Goal: Task Accomplishment & Management: Manage account settings

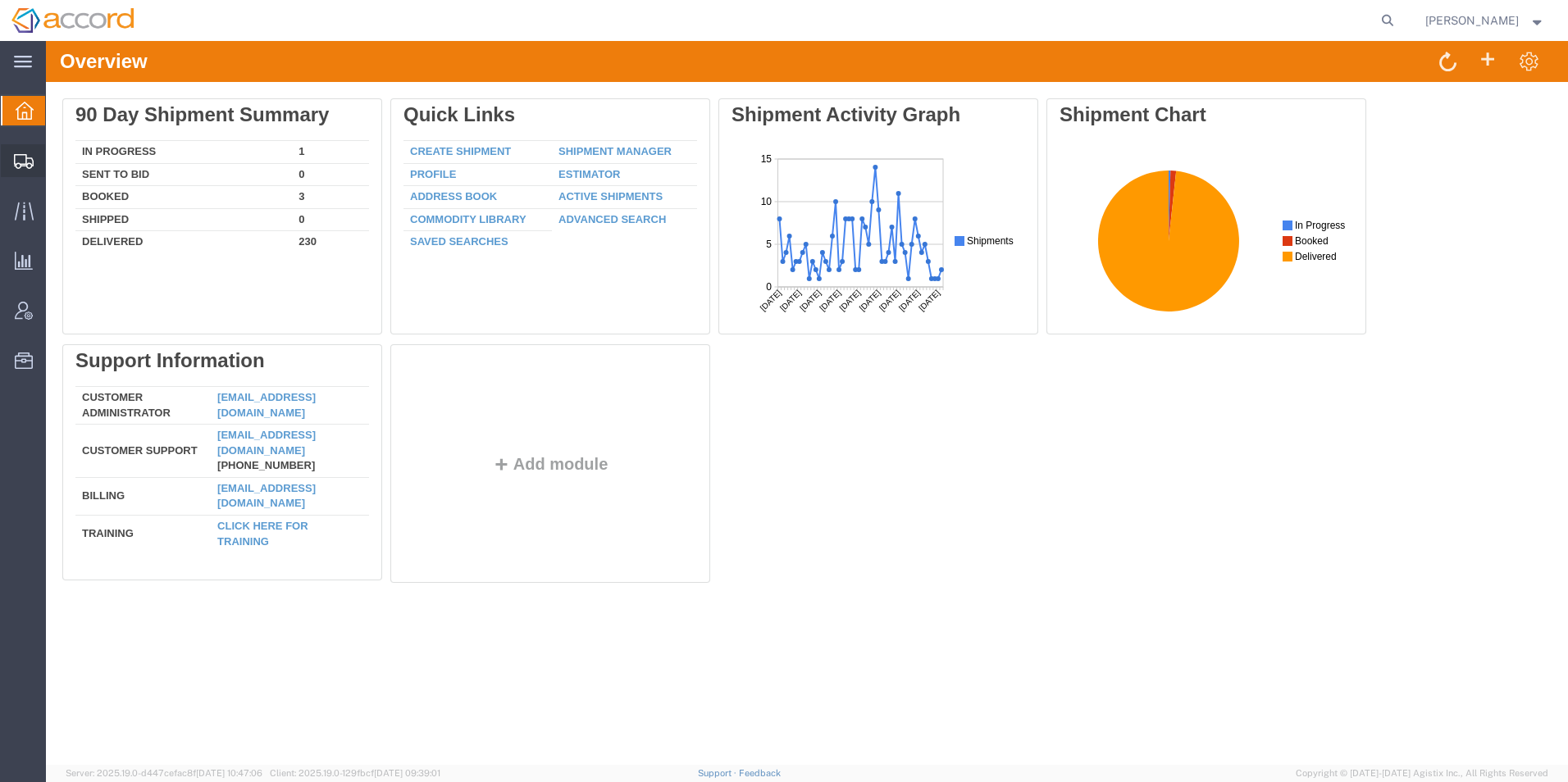
drag, startPoint x: 92, startPoint y: 185, endPoint x: 199, endPoint y: 389, distance: 230.4
click at [0, 0] on span "Shipment Manager" at bounding box center [0, 0] width 0 height 0
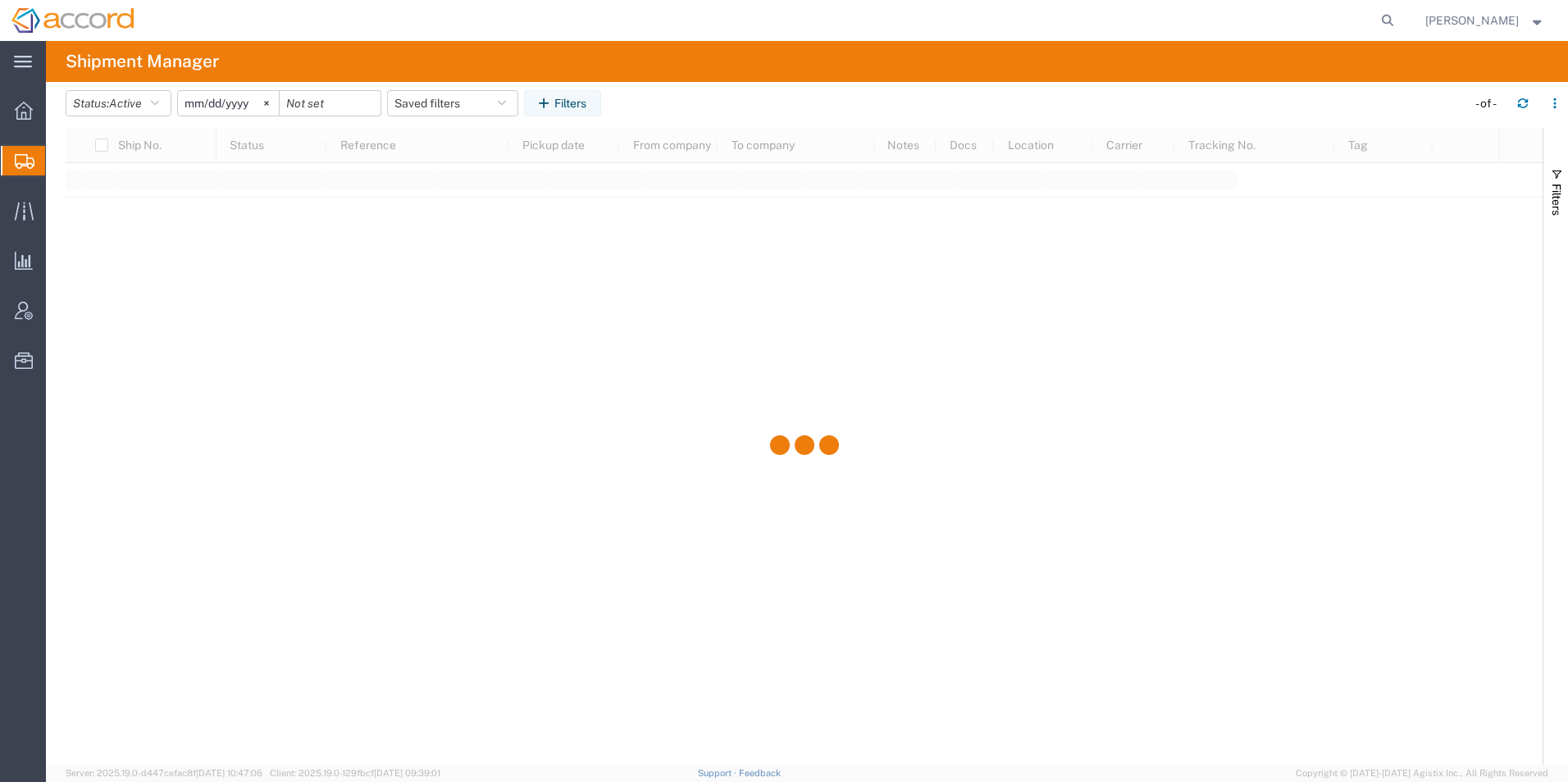
type input "[DATE]"
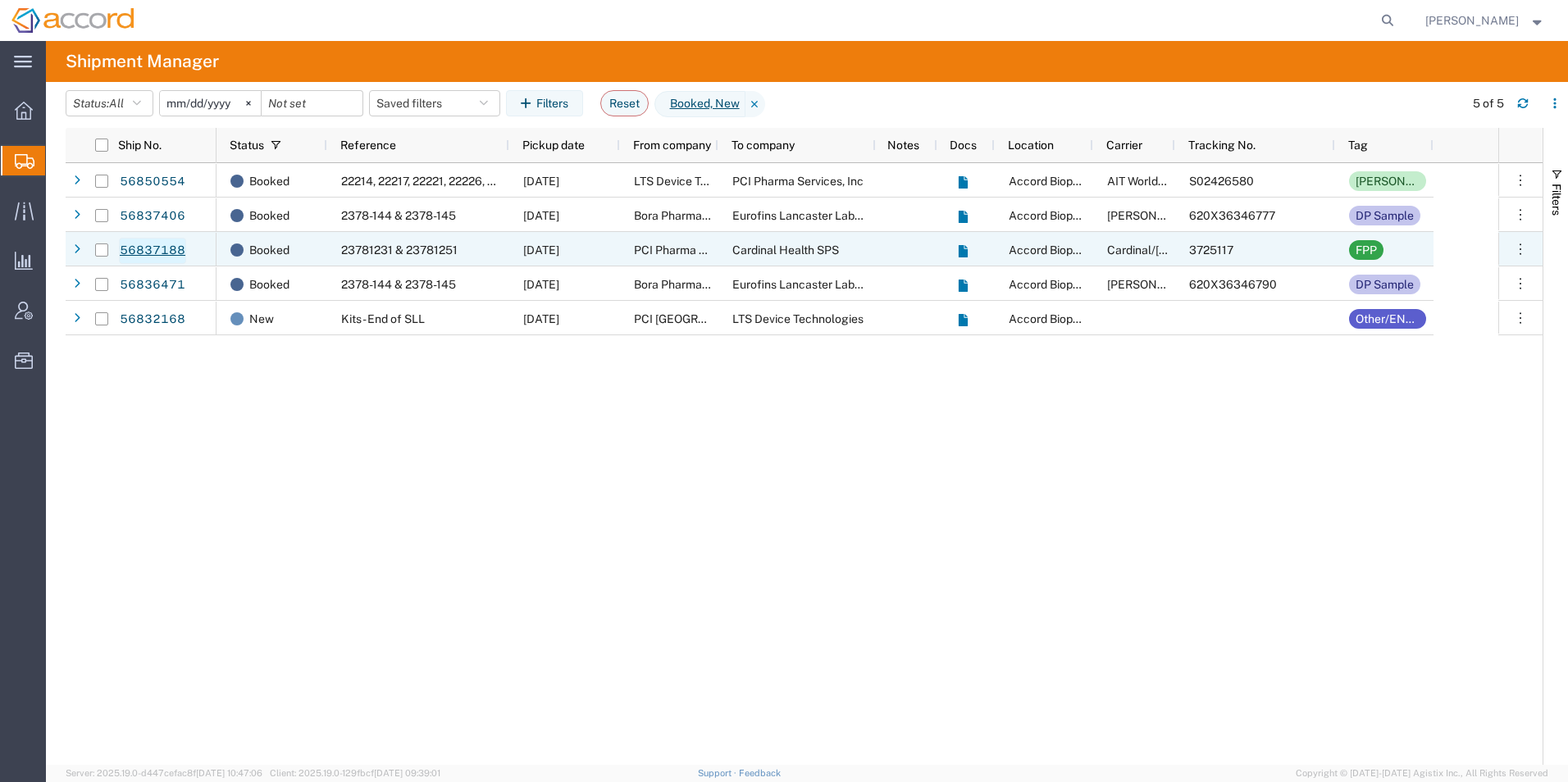
click at [156, 251] on link "56837188" at bounding box center [152, 250] width 67 height 26
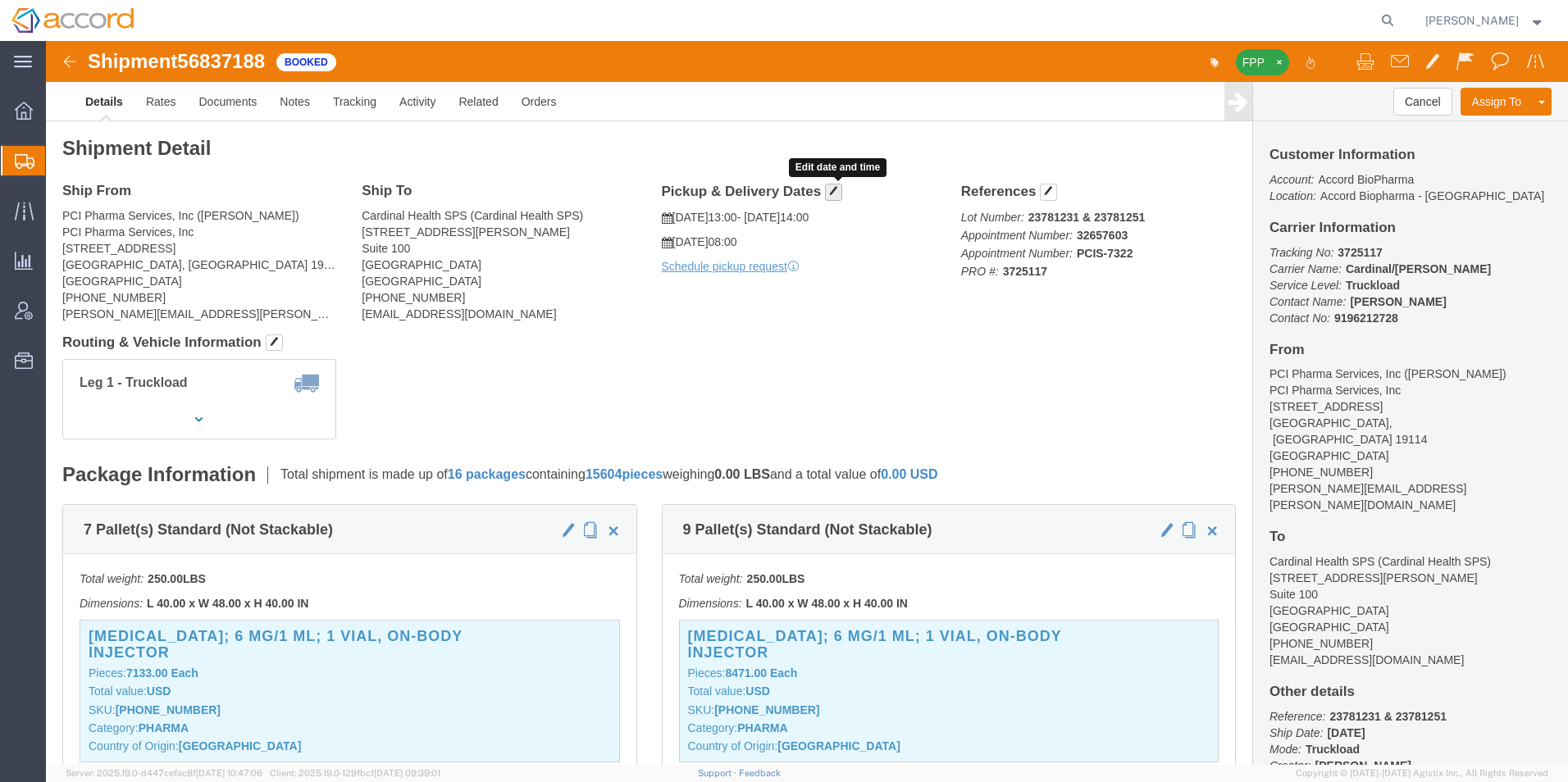
click button "button"
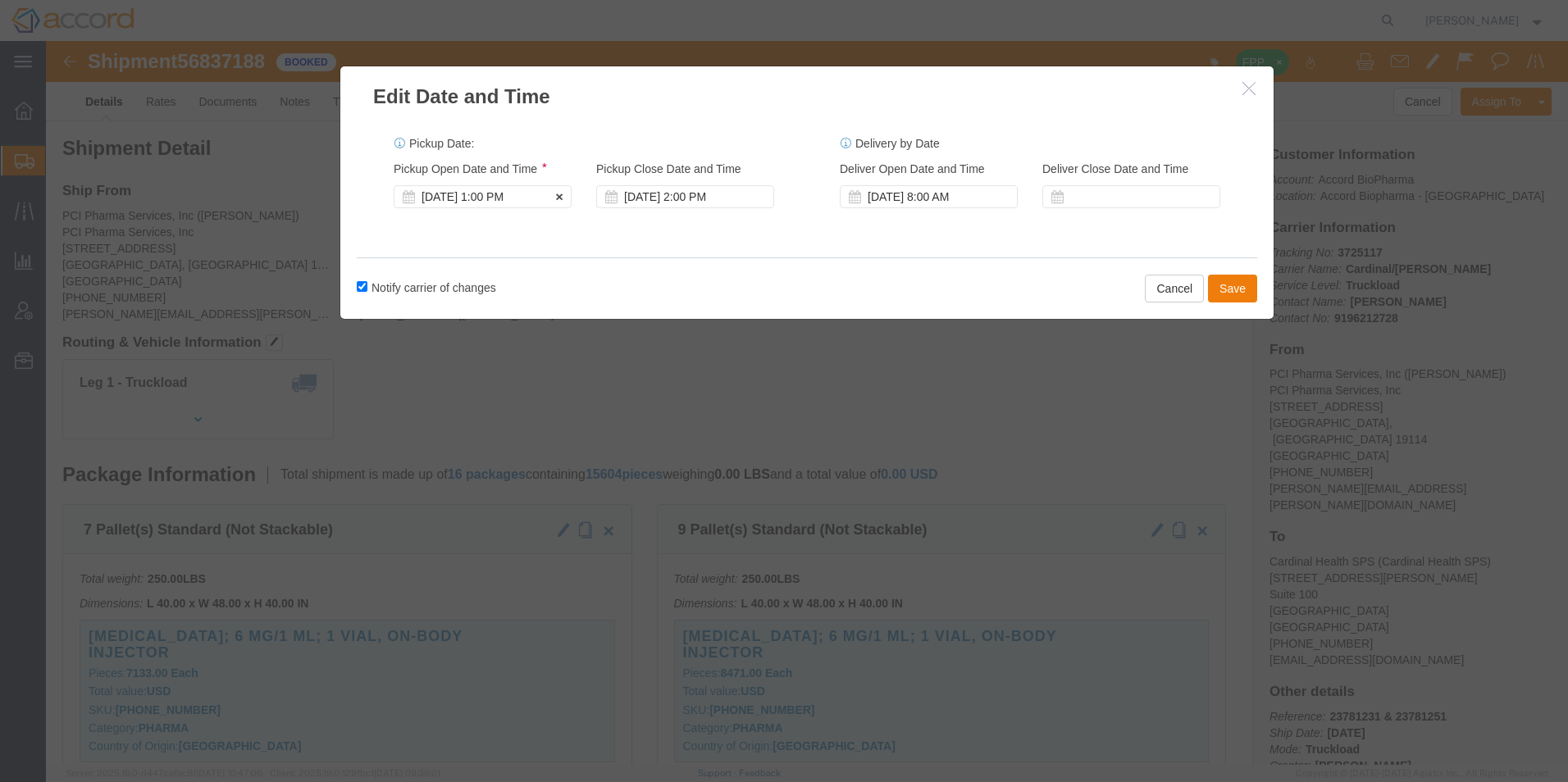
click div "[DATE] 1:00 PM"
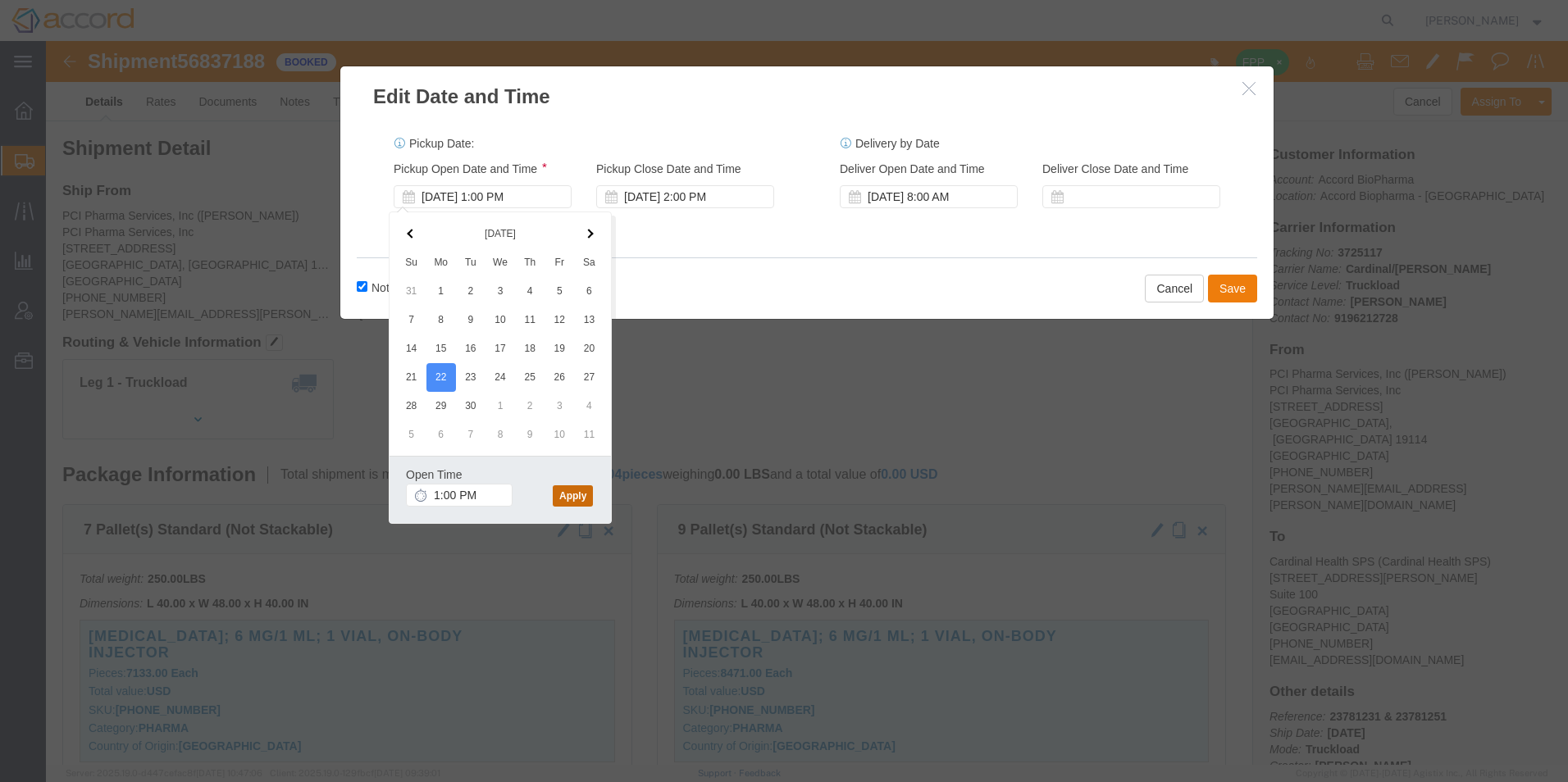
click button "Apply"
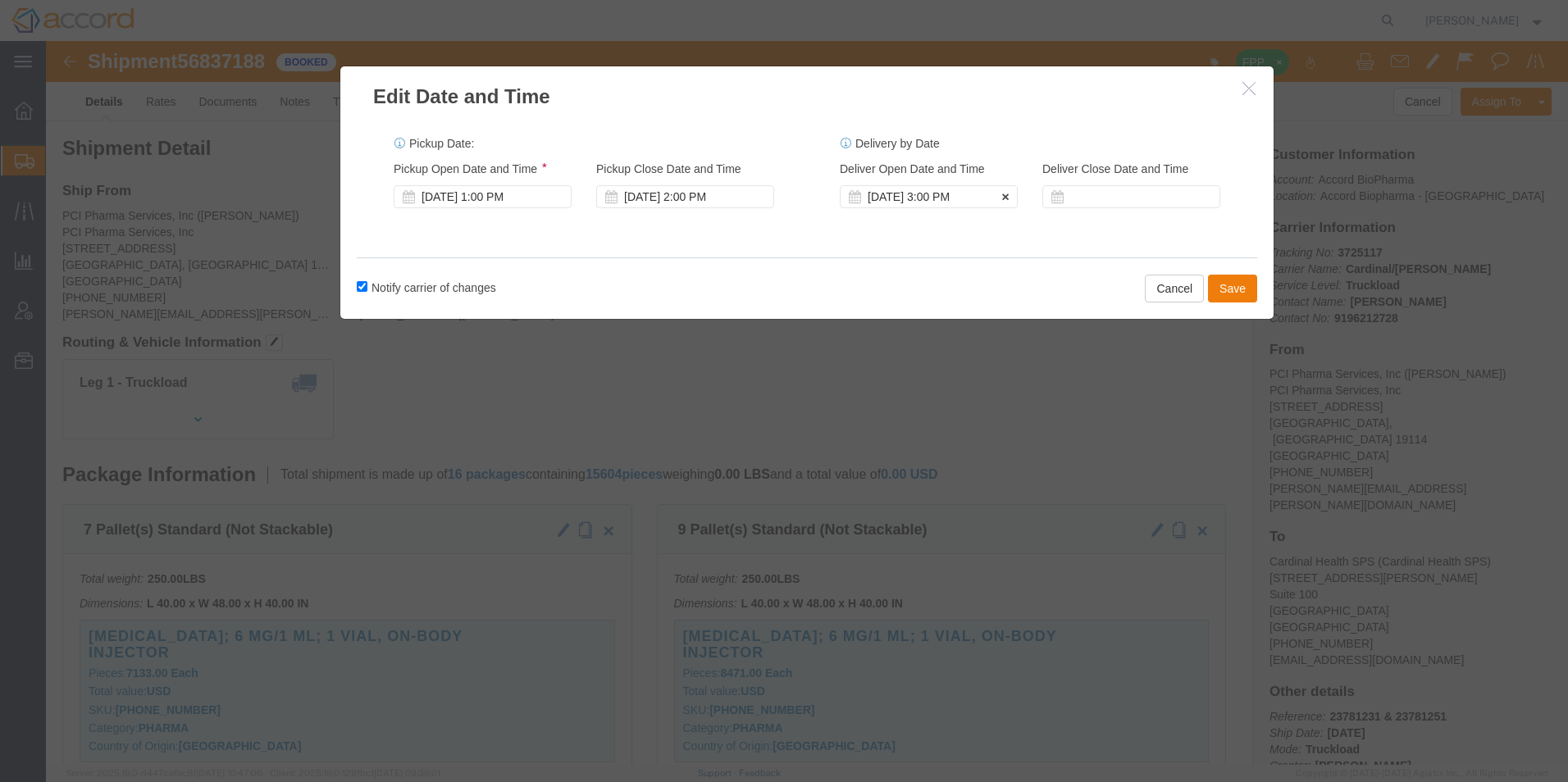
click div "[DATE] 3:00 PM"
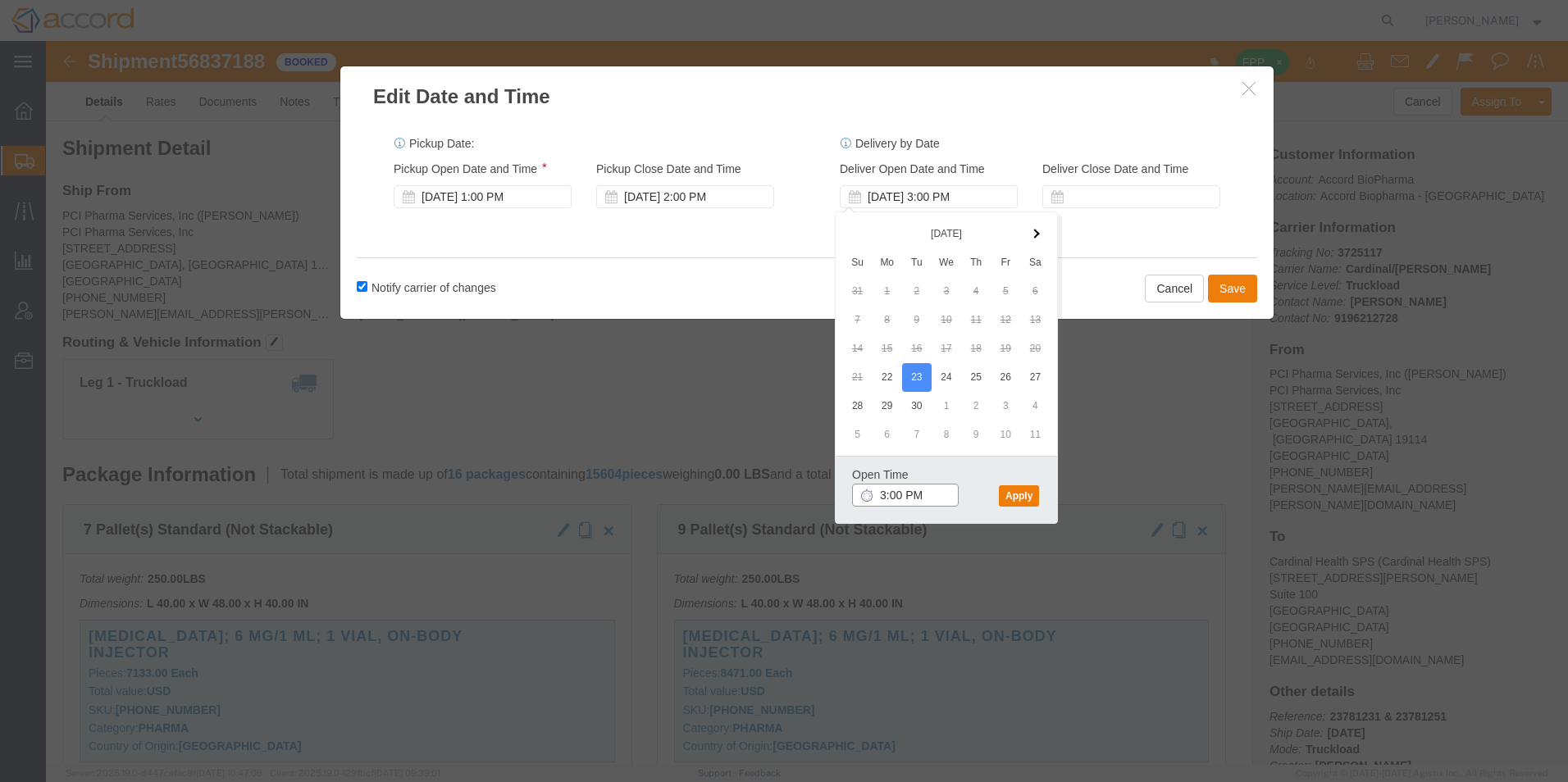
click input "3:00 PM"
click input "9:00 PM"
type input "9:00 AM"
click button "Apply"
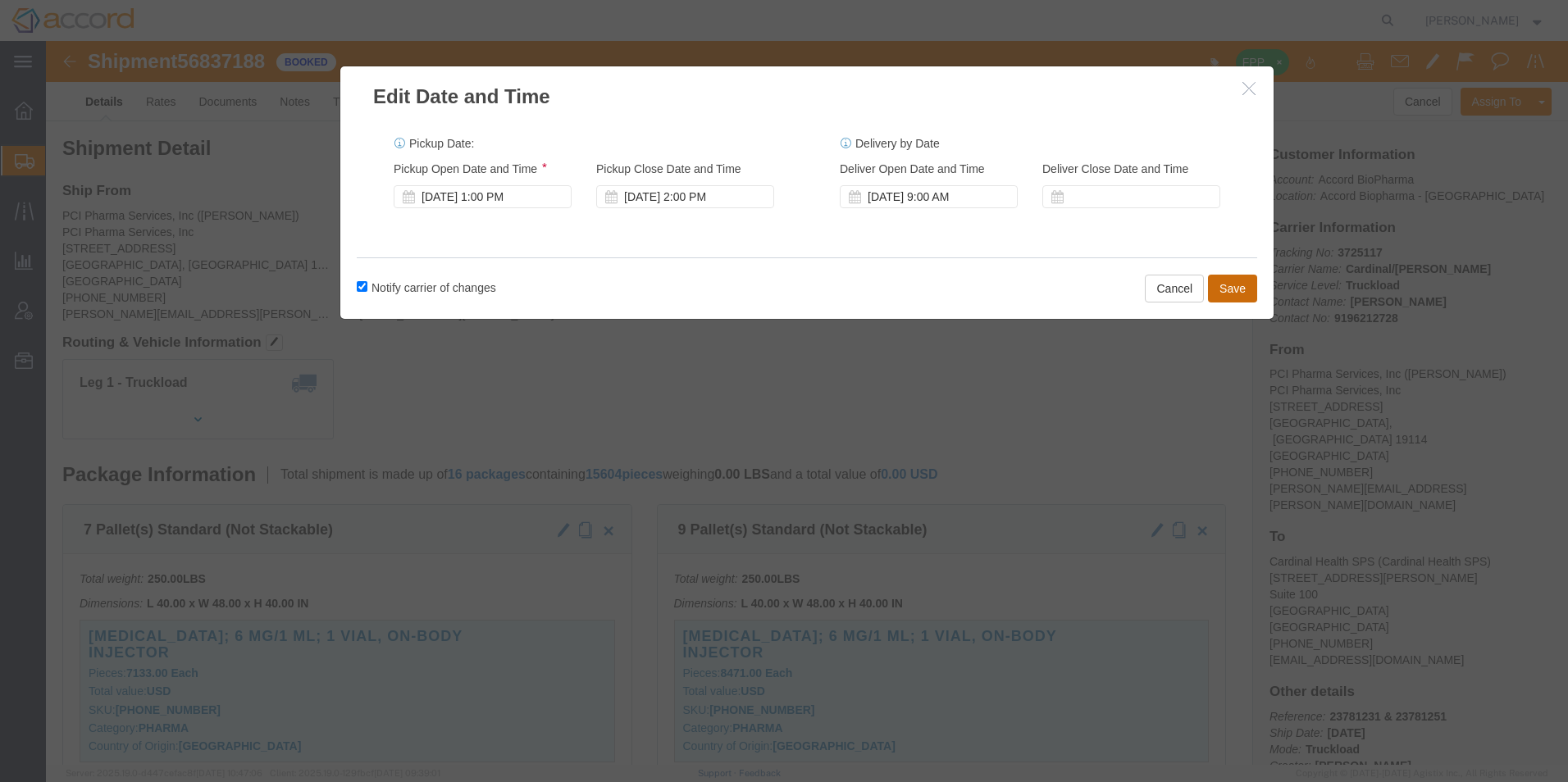
click button "Save"
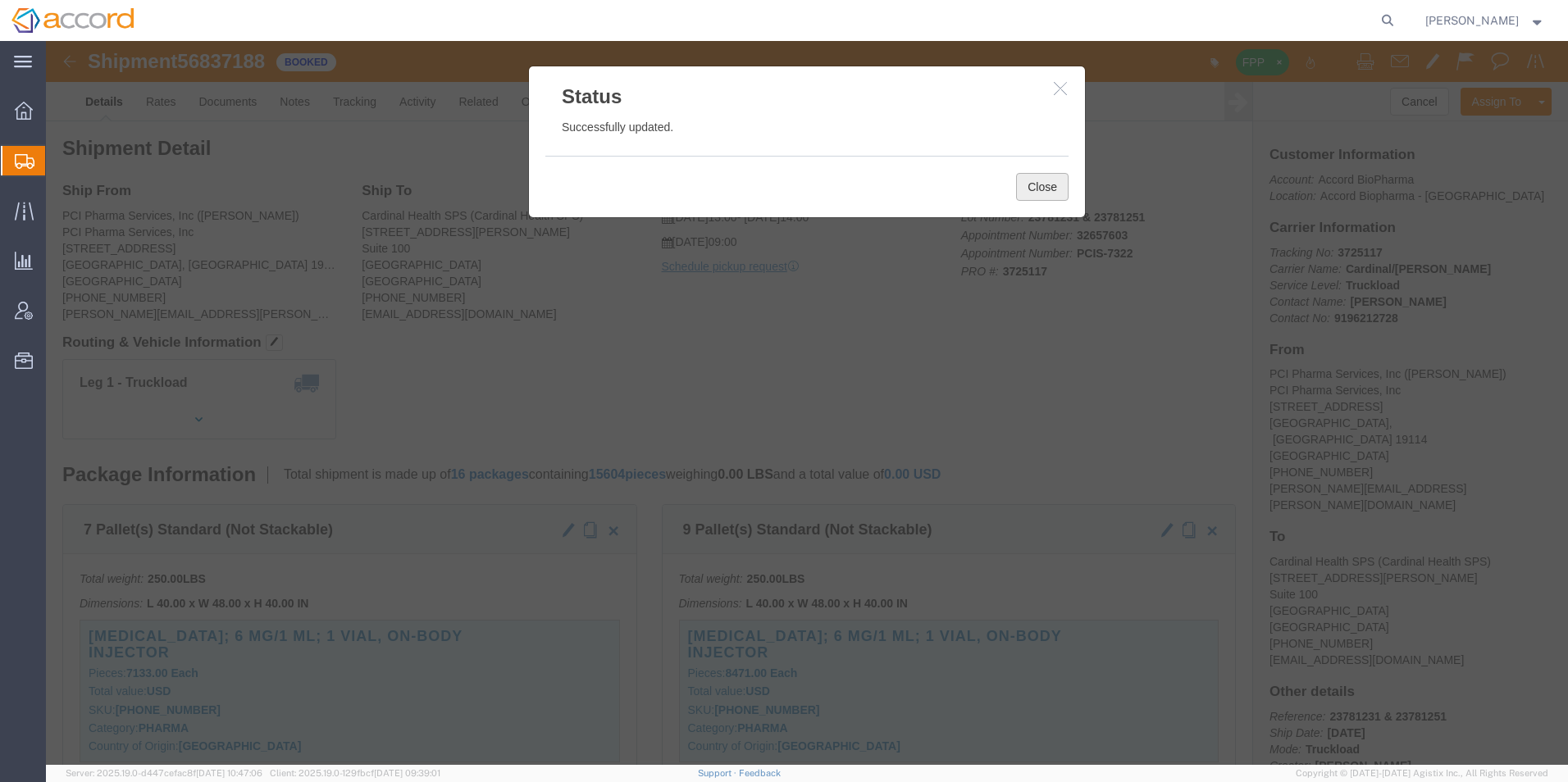
click button "Close"
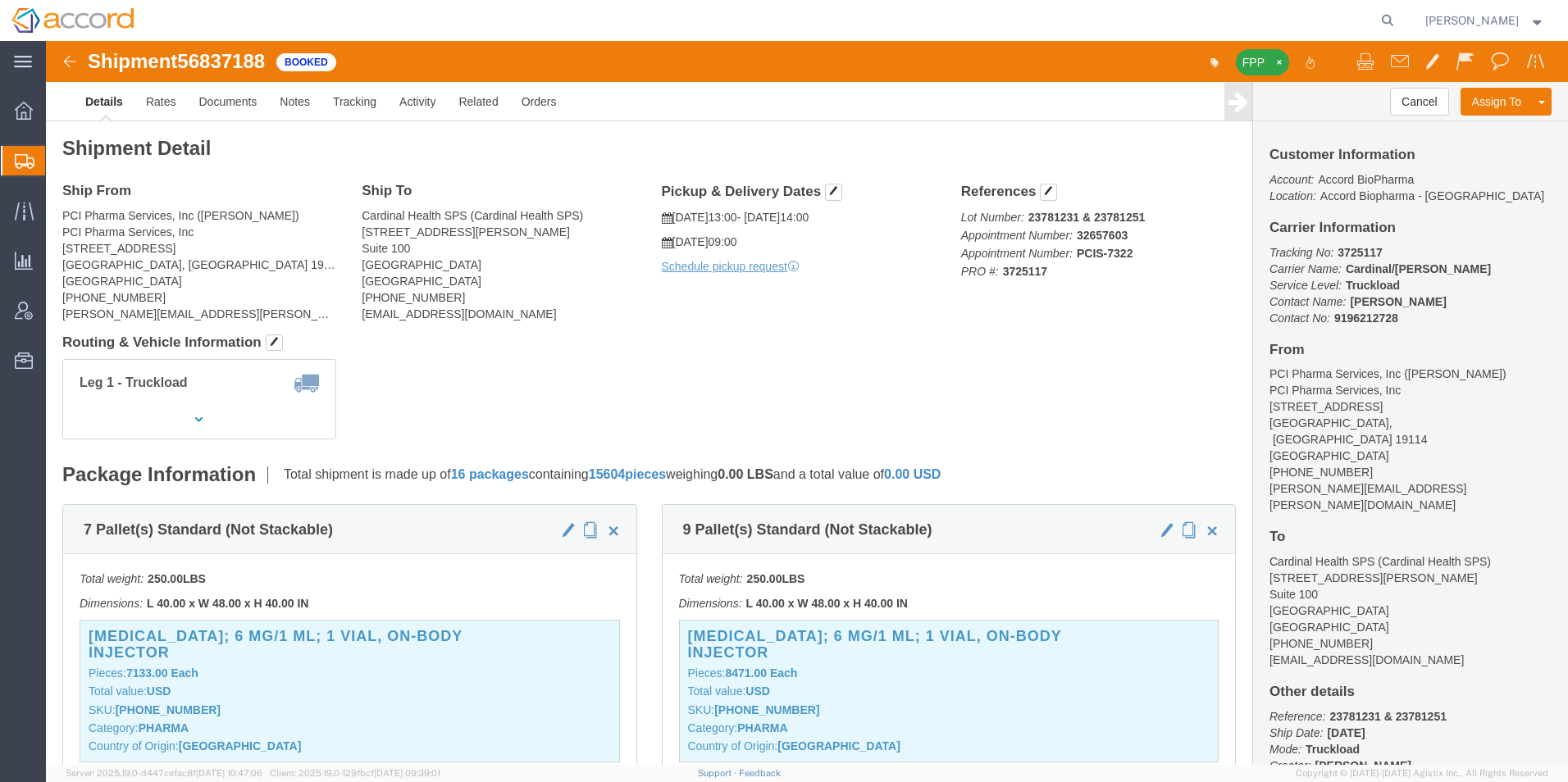
click img
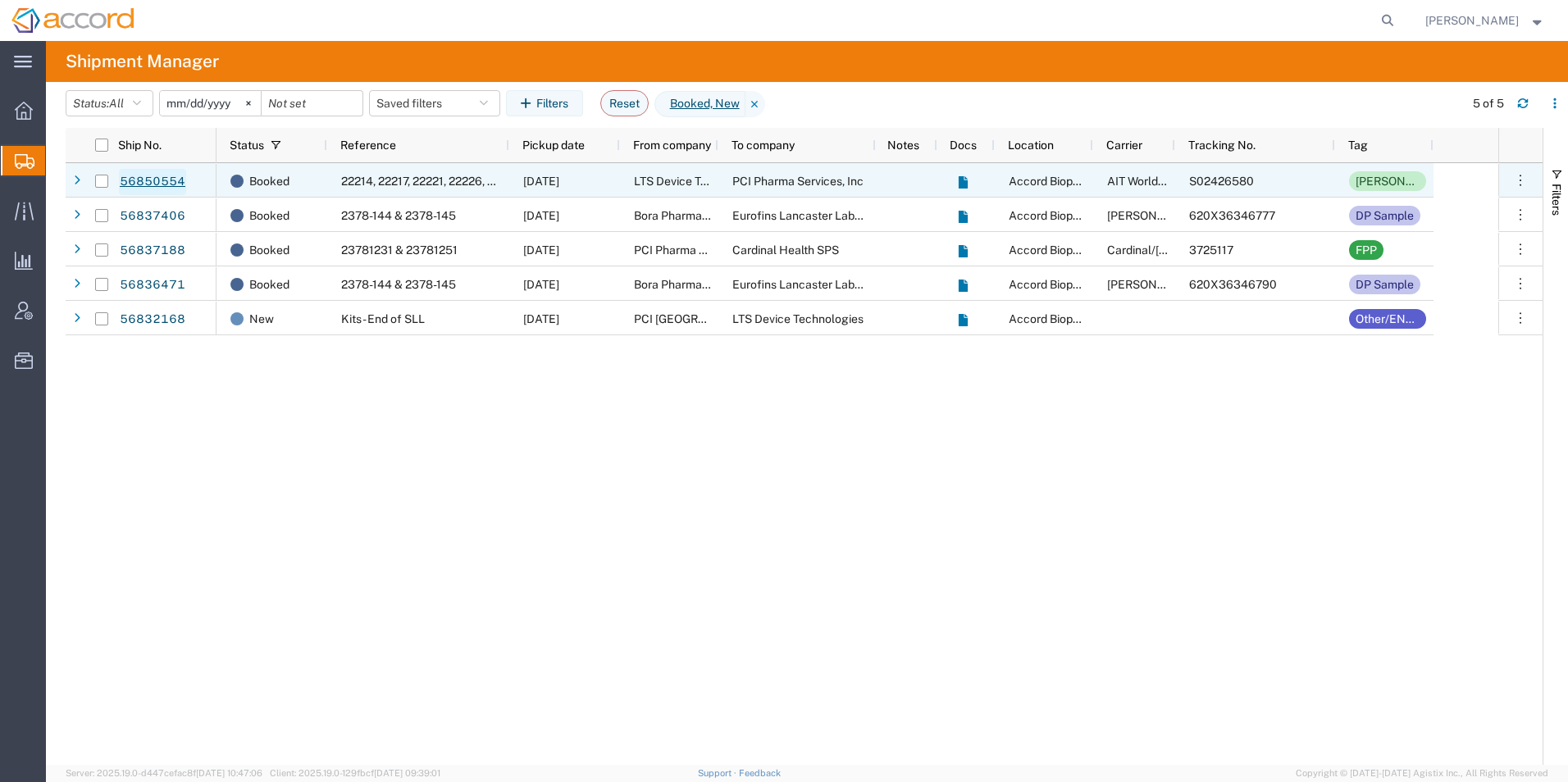
click at [176, 180] on link "56850554" at bounding box center [152, 182] width 67 height 26
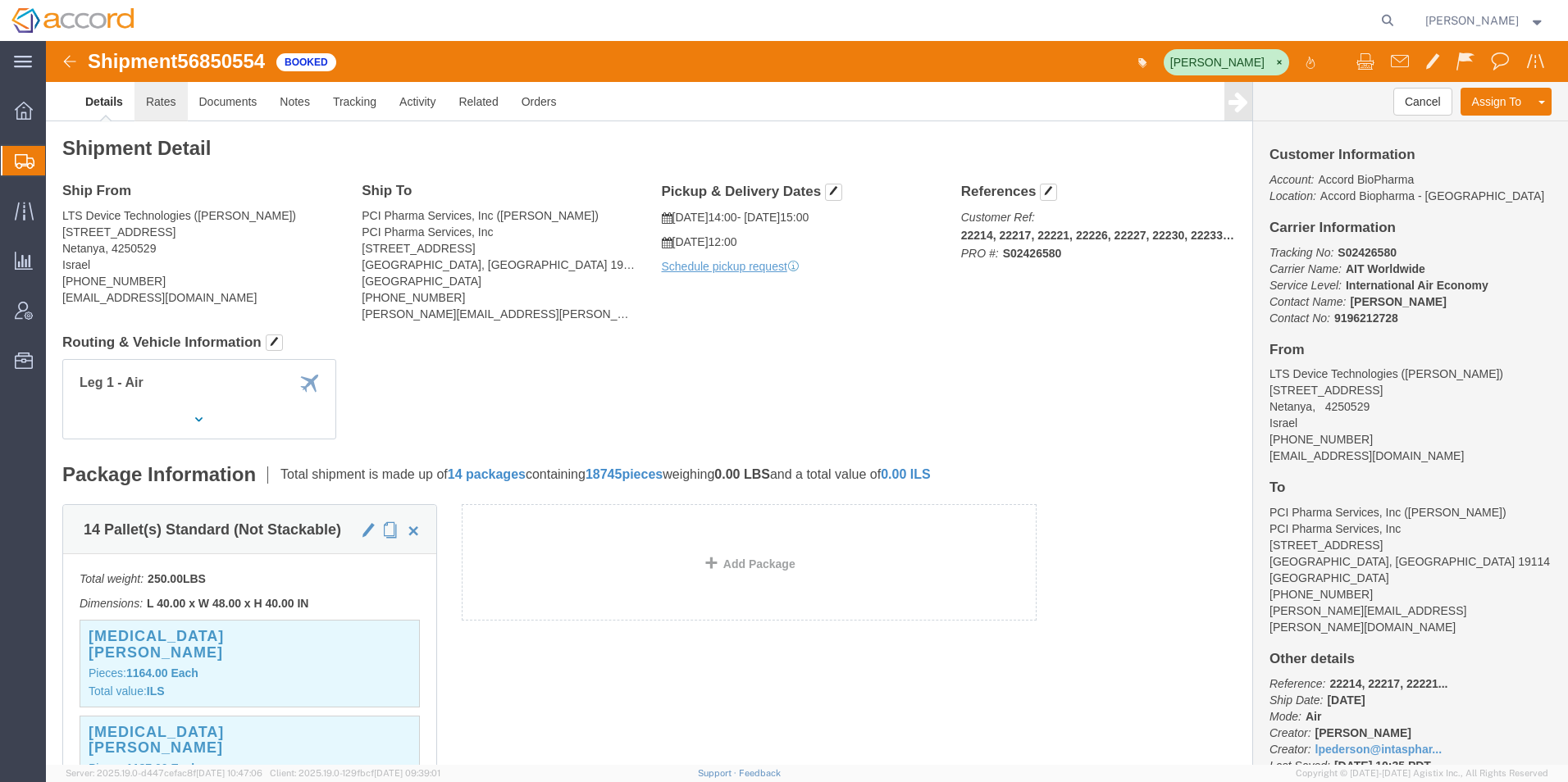
click link "Rates"
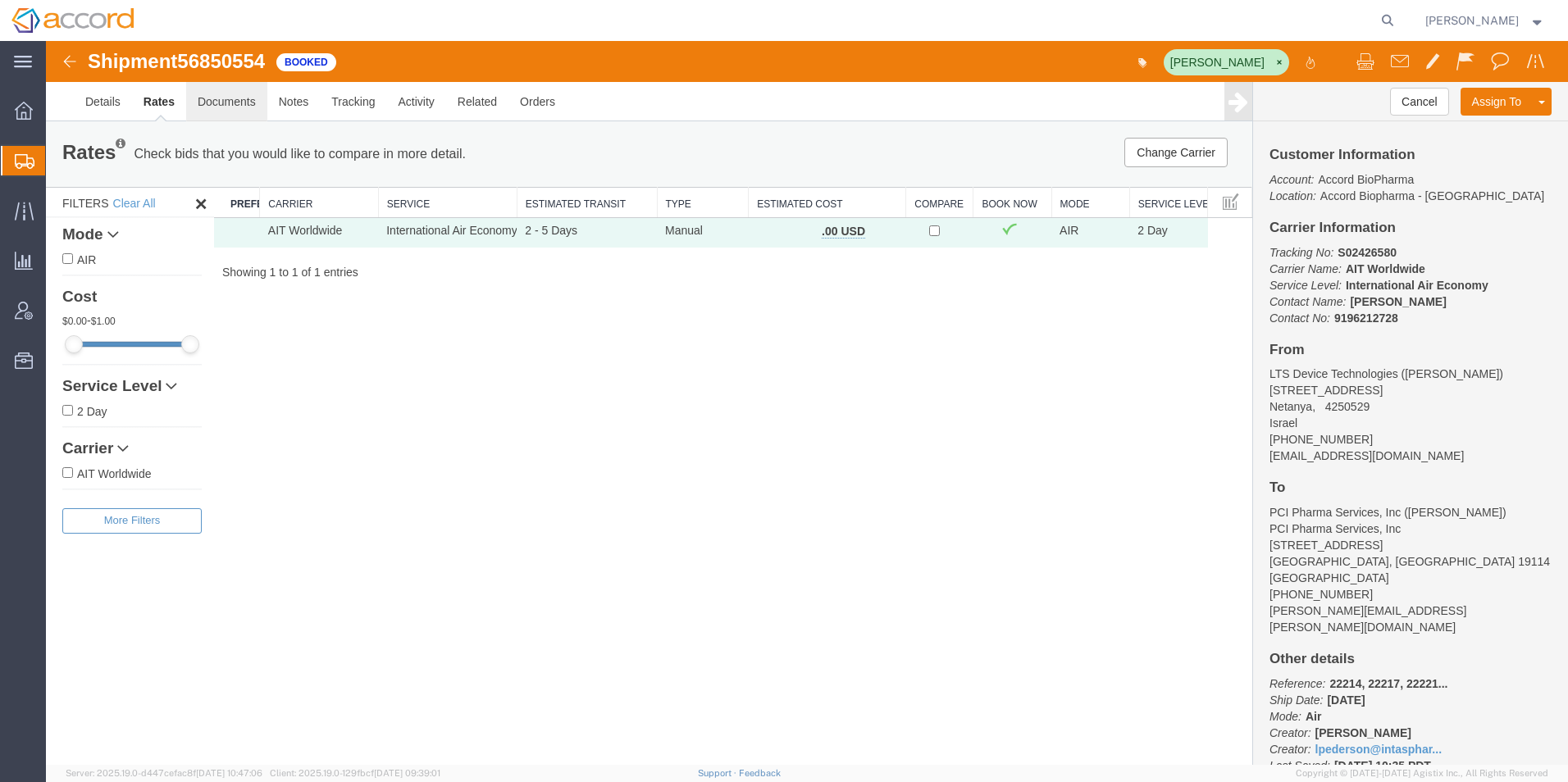
click at [210, 103] on link "Documents" at bounding box center [227, 102] width 81 height 39
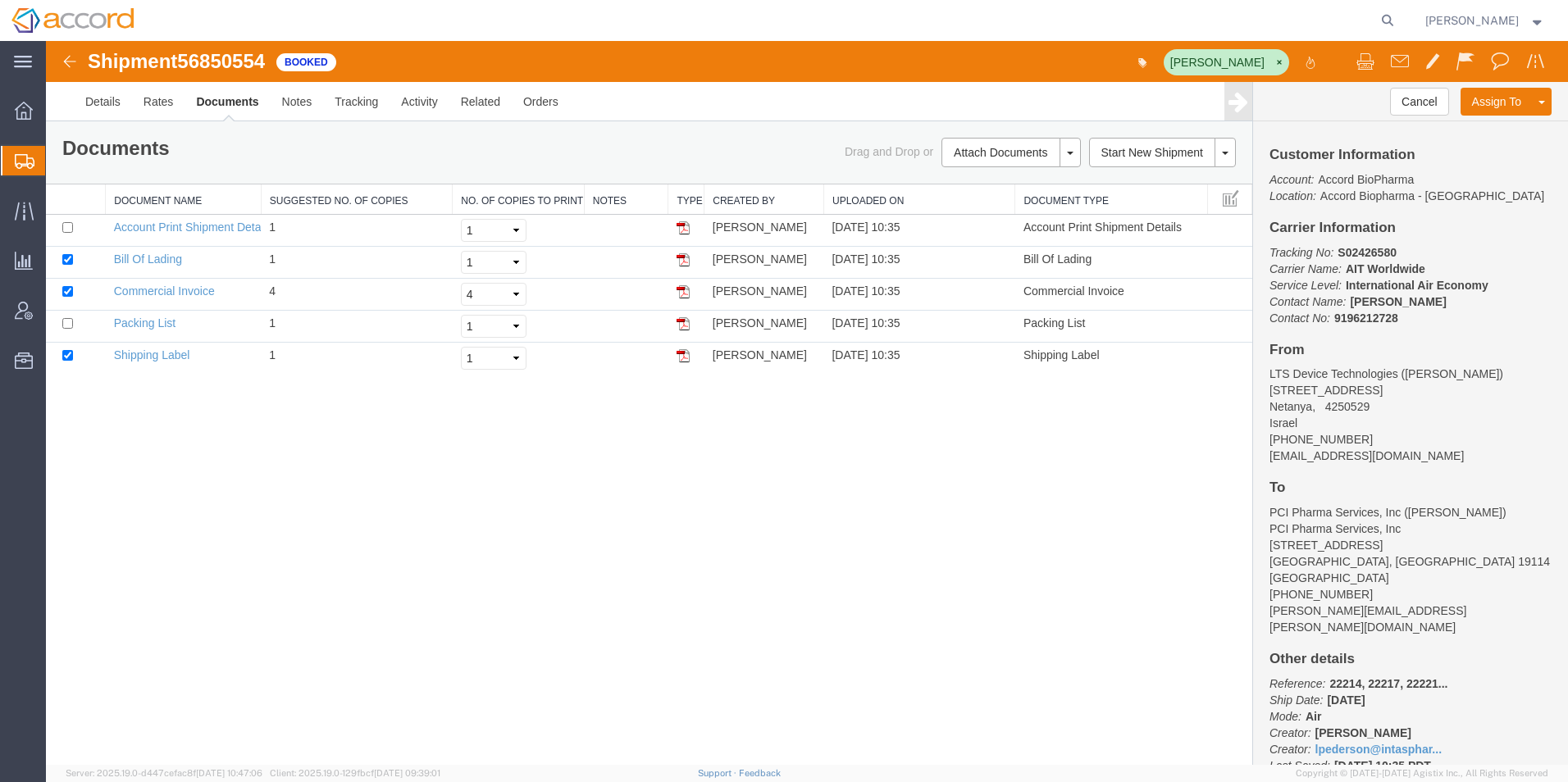
click at [66, 56] on img at bounding box center [70, 61] width 20 height 20
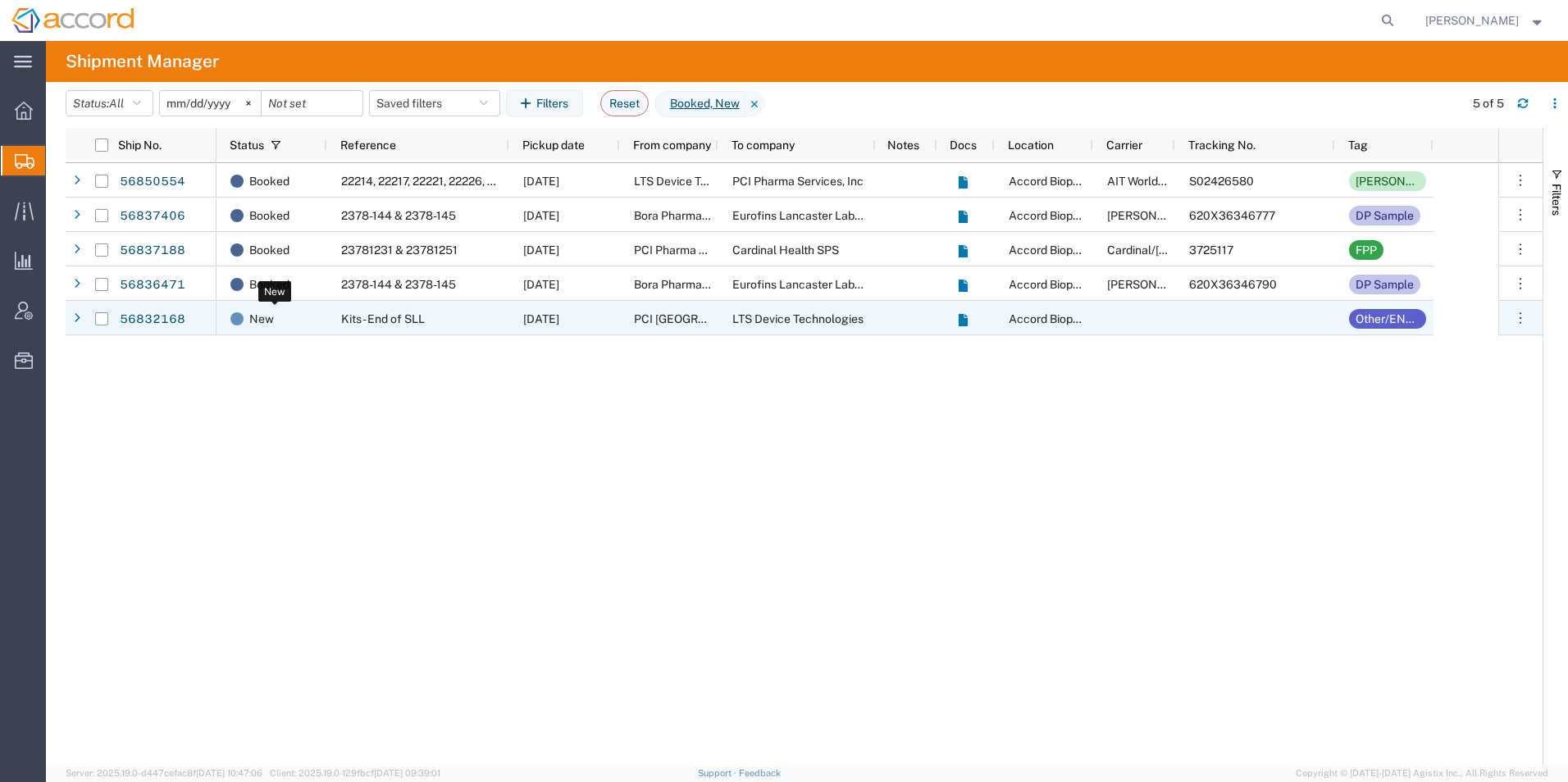
click at [257, 319] on span "New" at bounding box center [261, 319] width 25 height 35
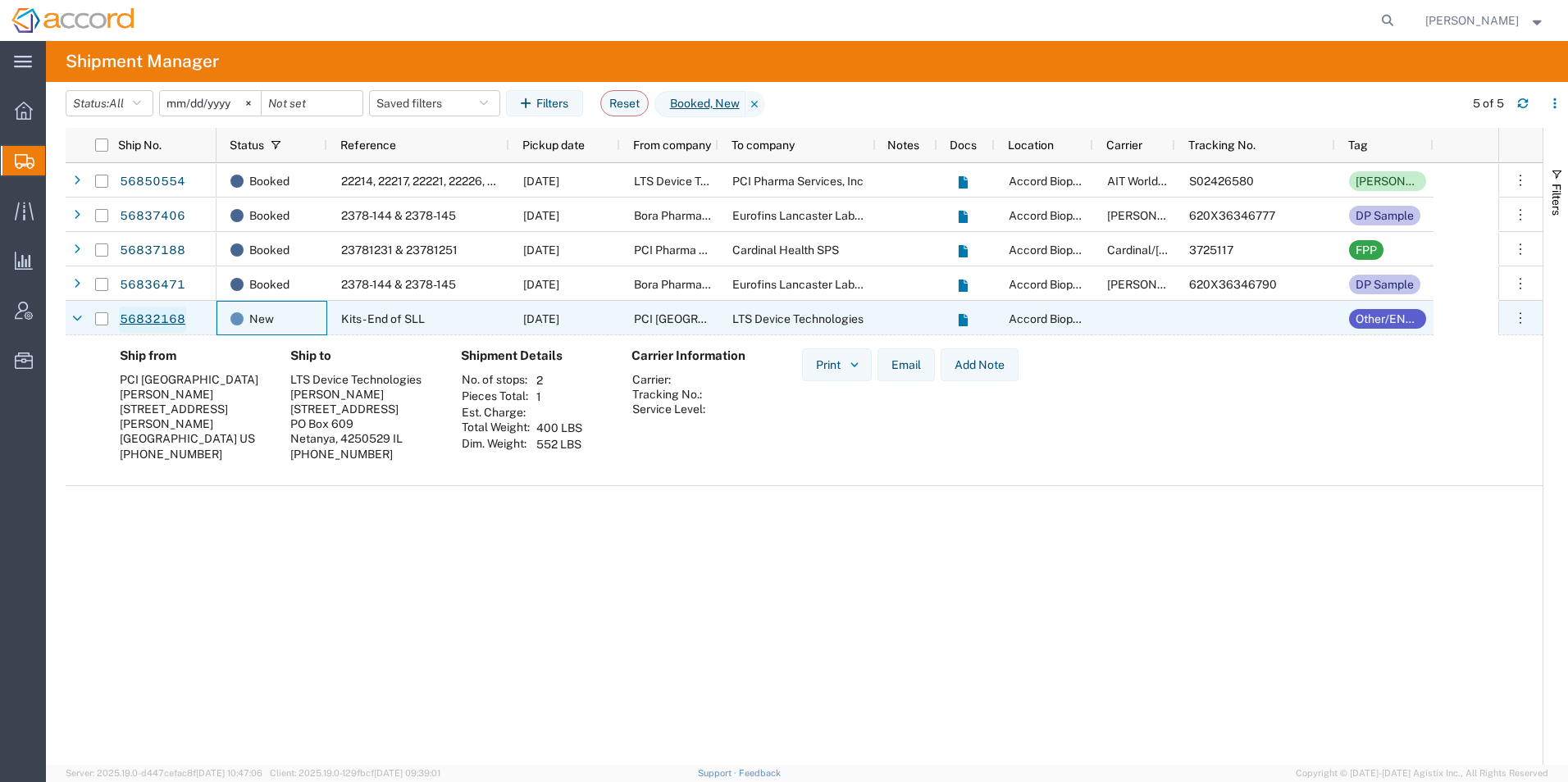
click at [148, 314] on link "56832168" at bounding box center [152, 320] width 67 height 26
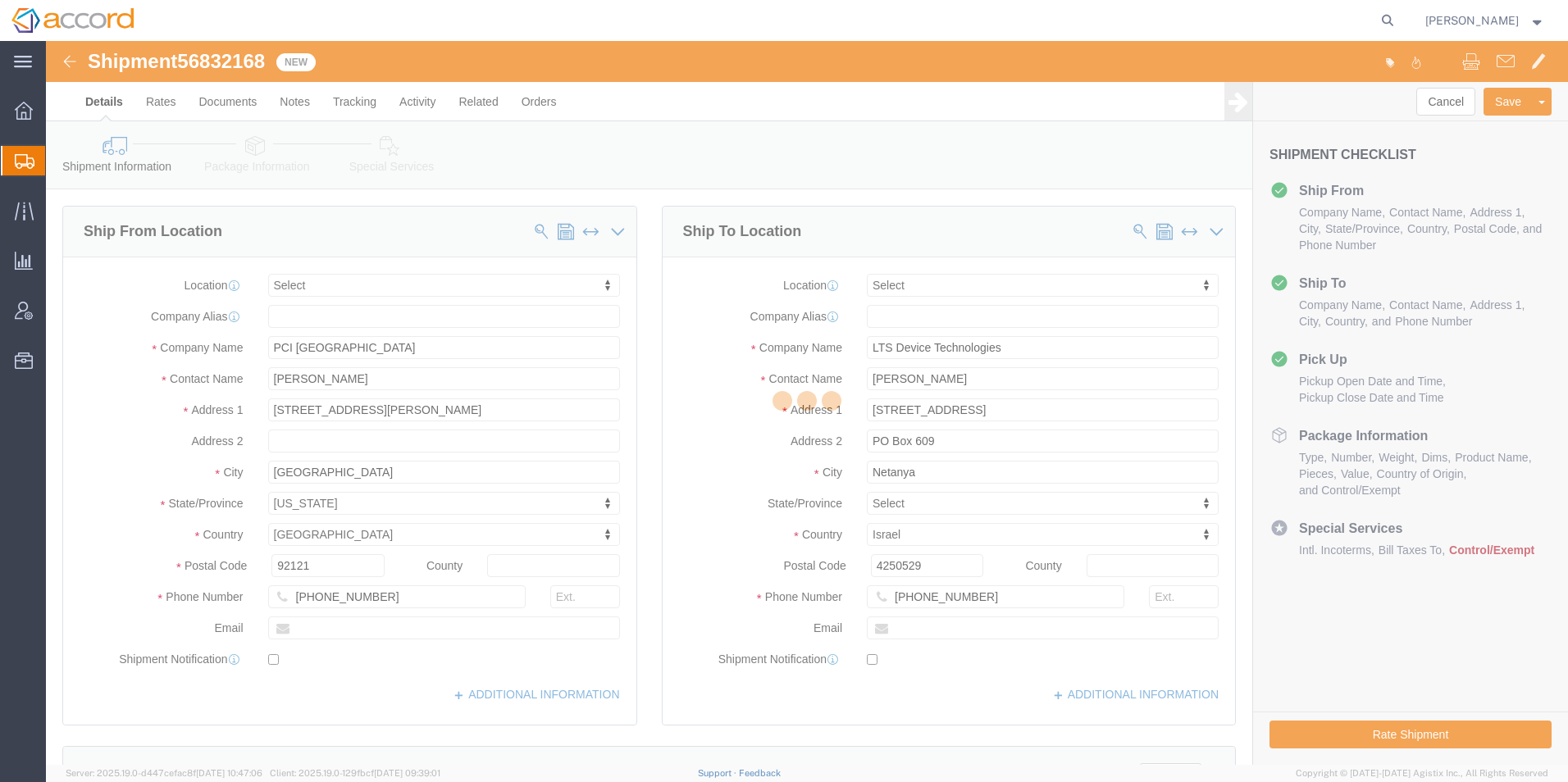
select select
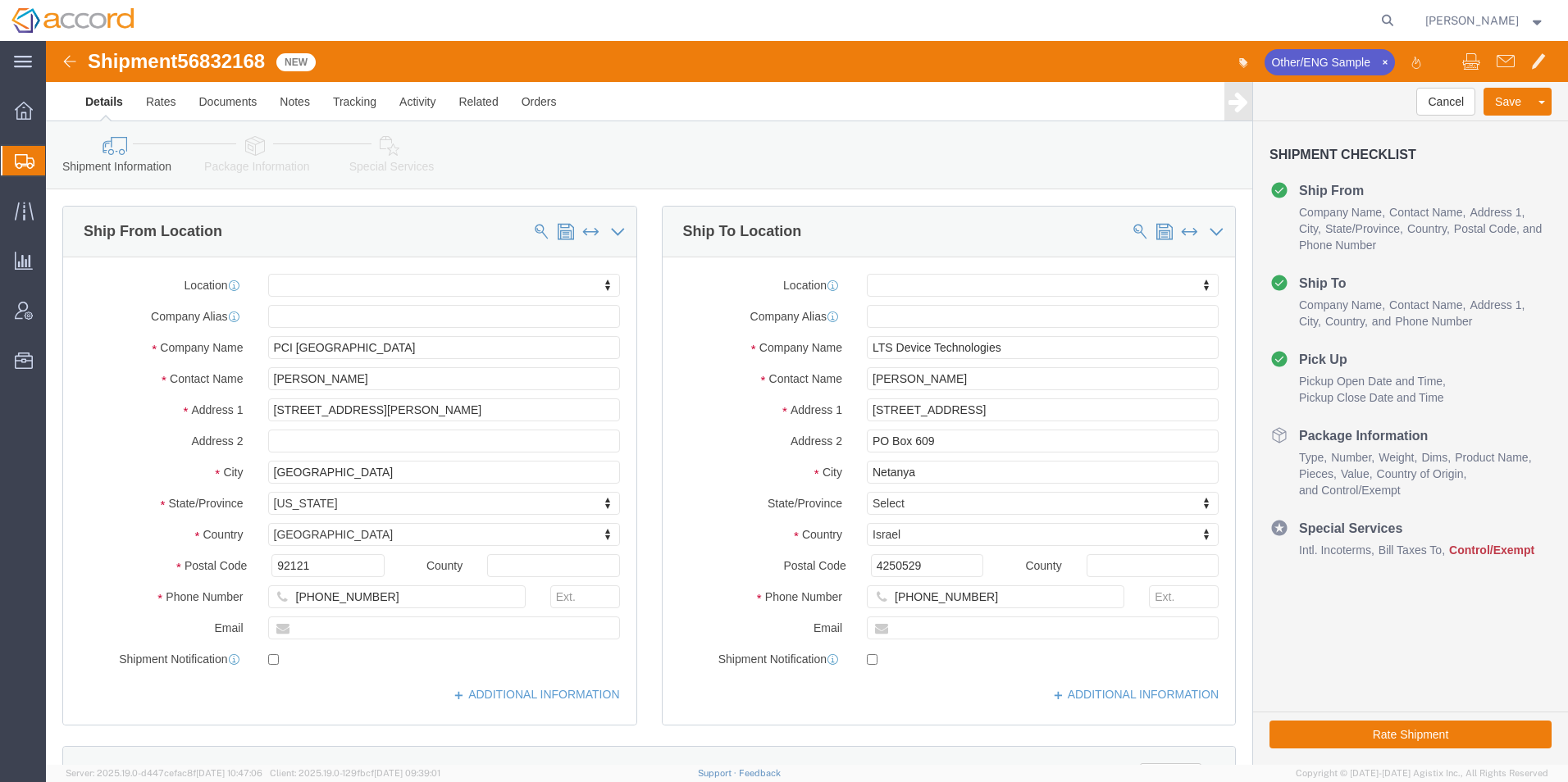
click link "Special Services"
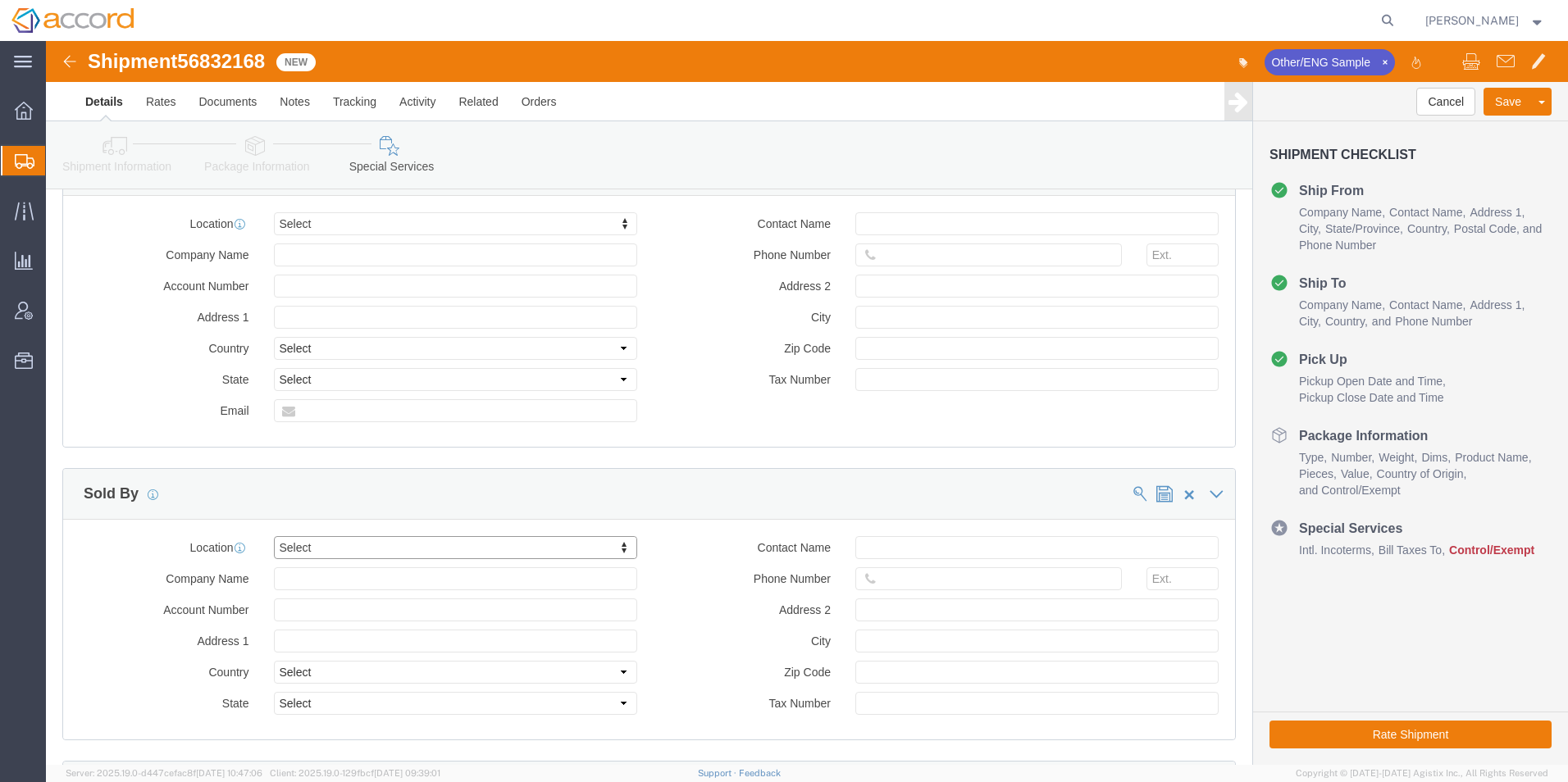
scroll to position [1906, 0]
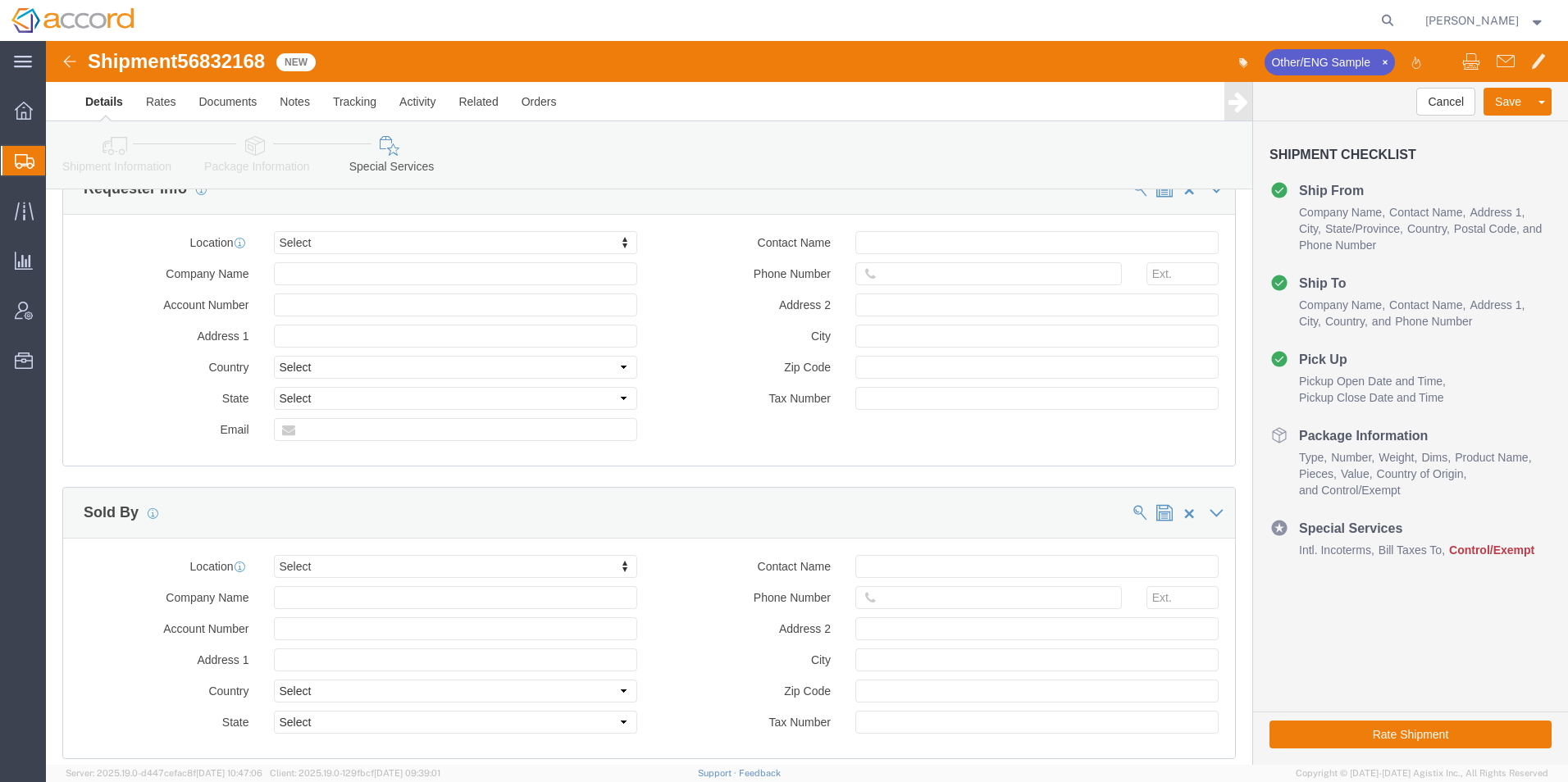
click img
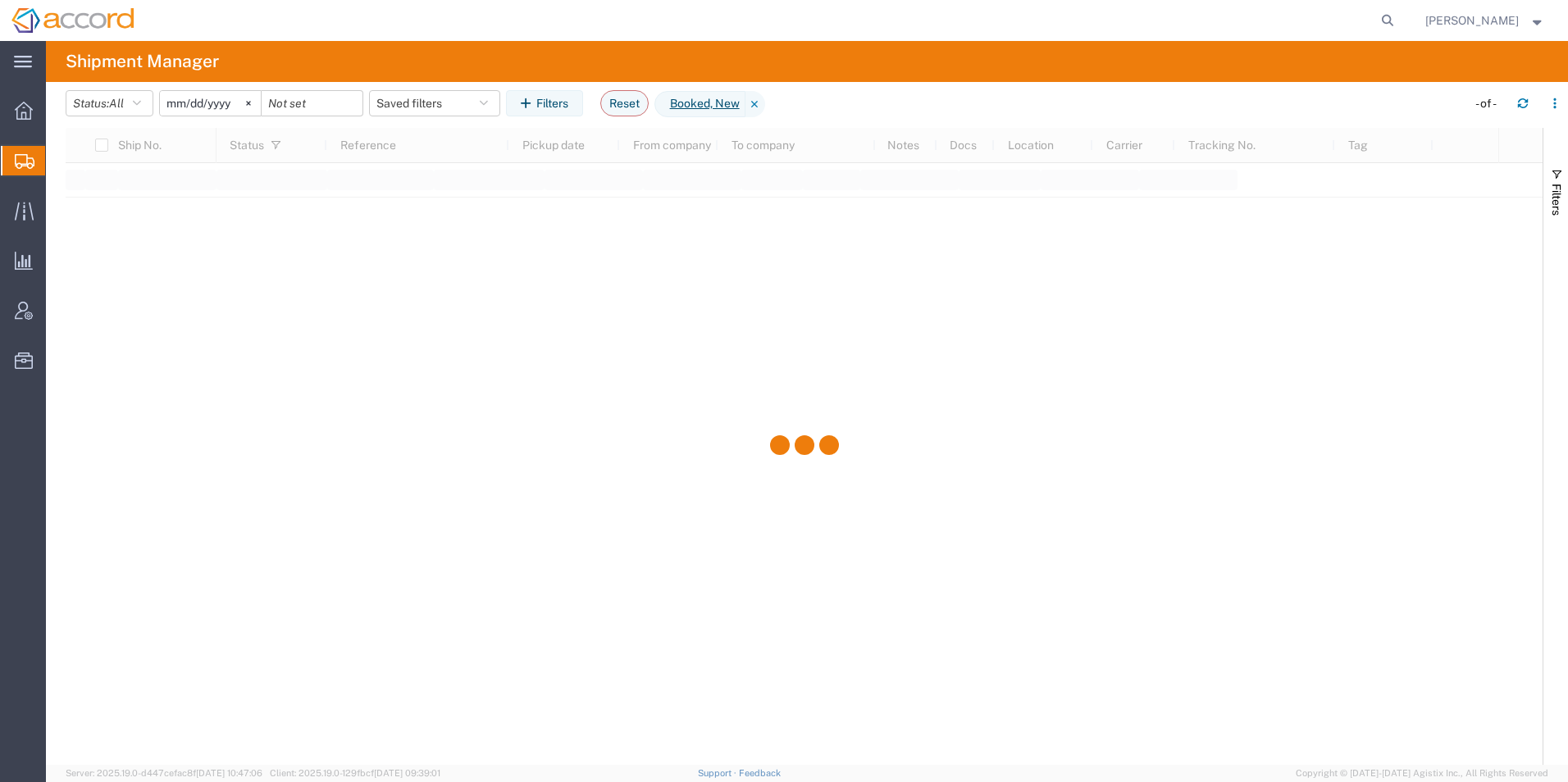
click at [0, 0] on span "Shipment Manager" at bounding box center [0, 0] width 0 height 0
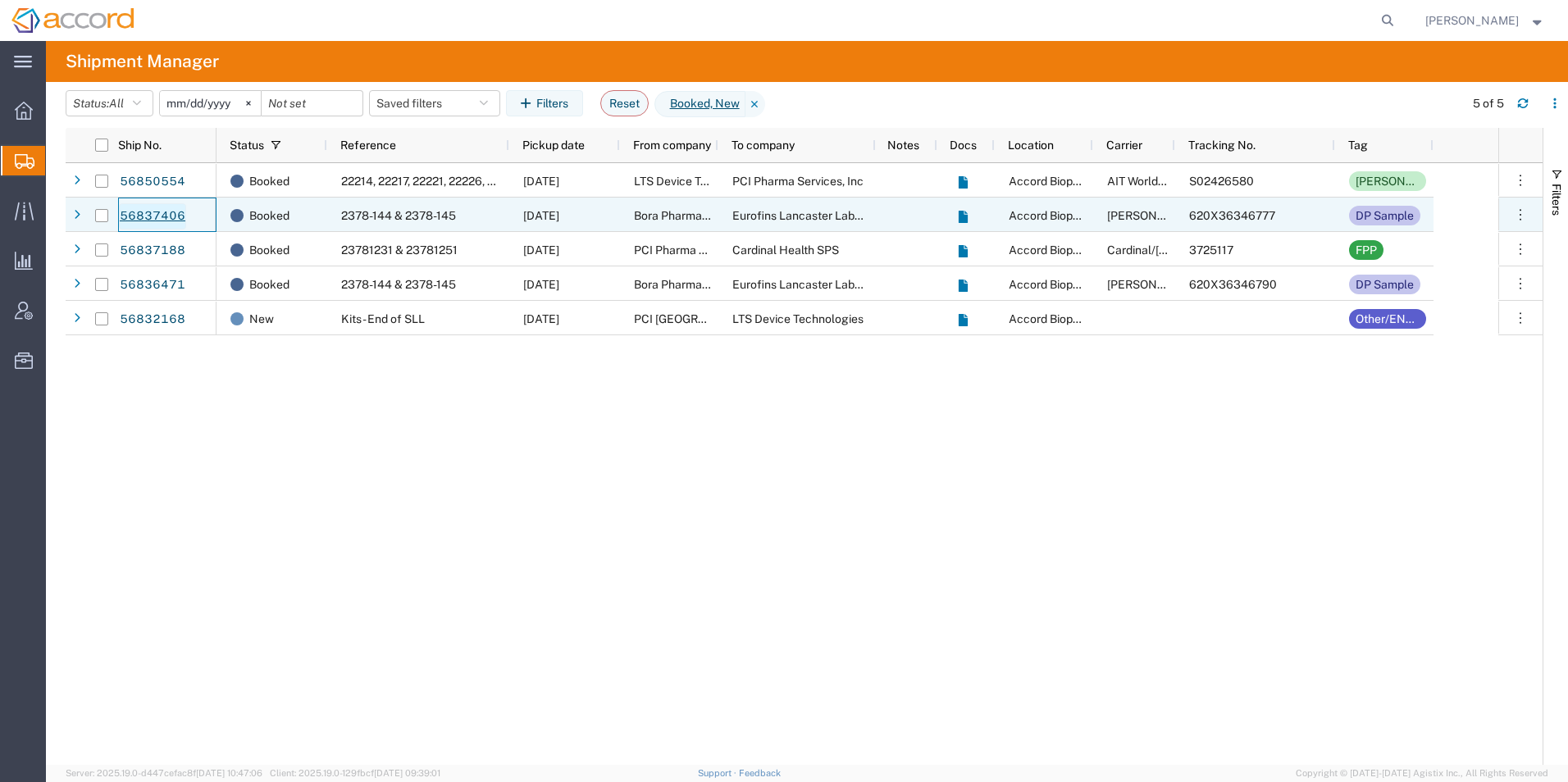
click at [143, 219] on link "56837406" at bounding box center [152, 216] width 67 height 26
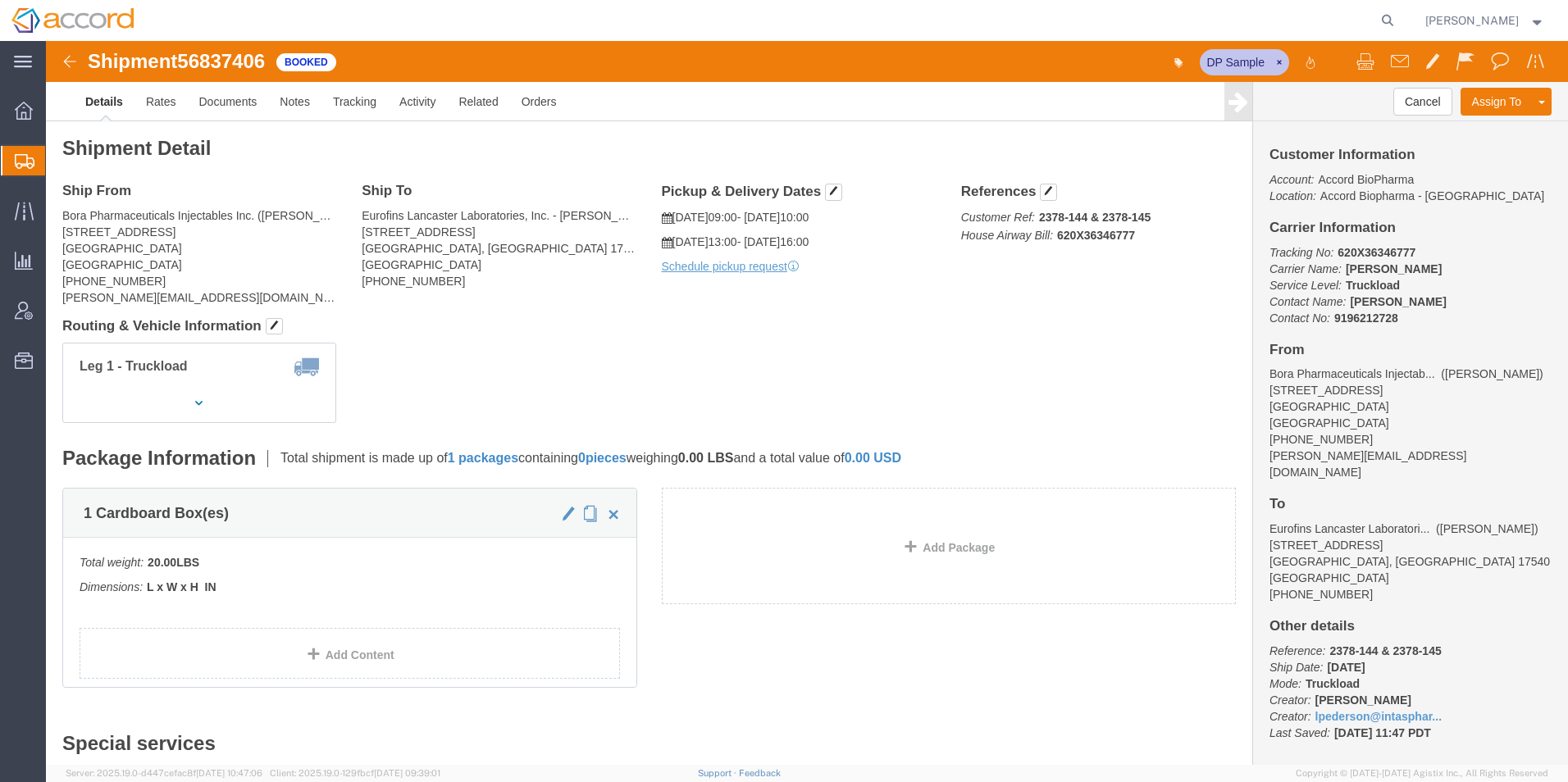
click icon
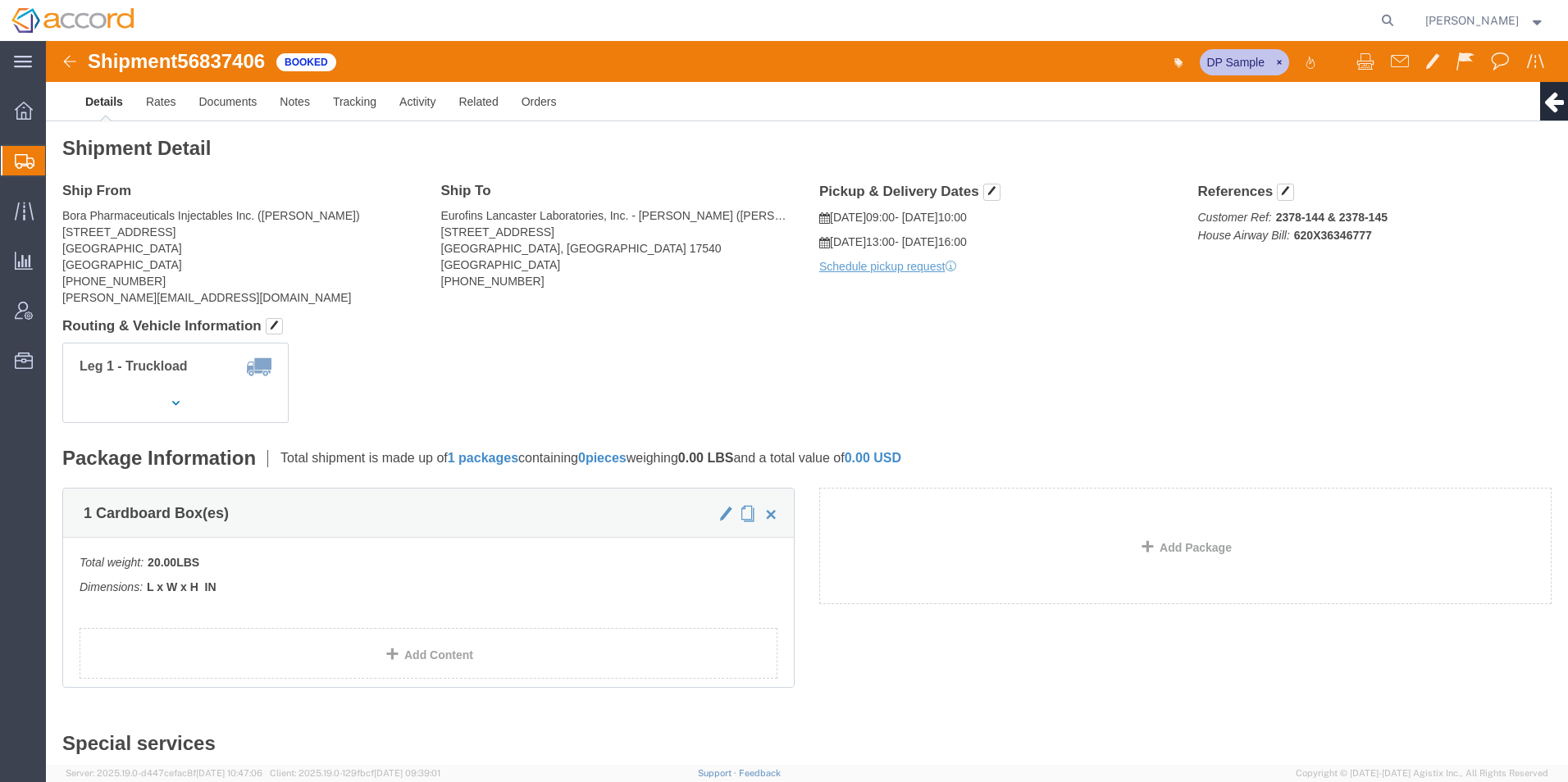
click icon
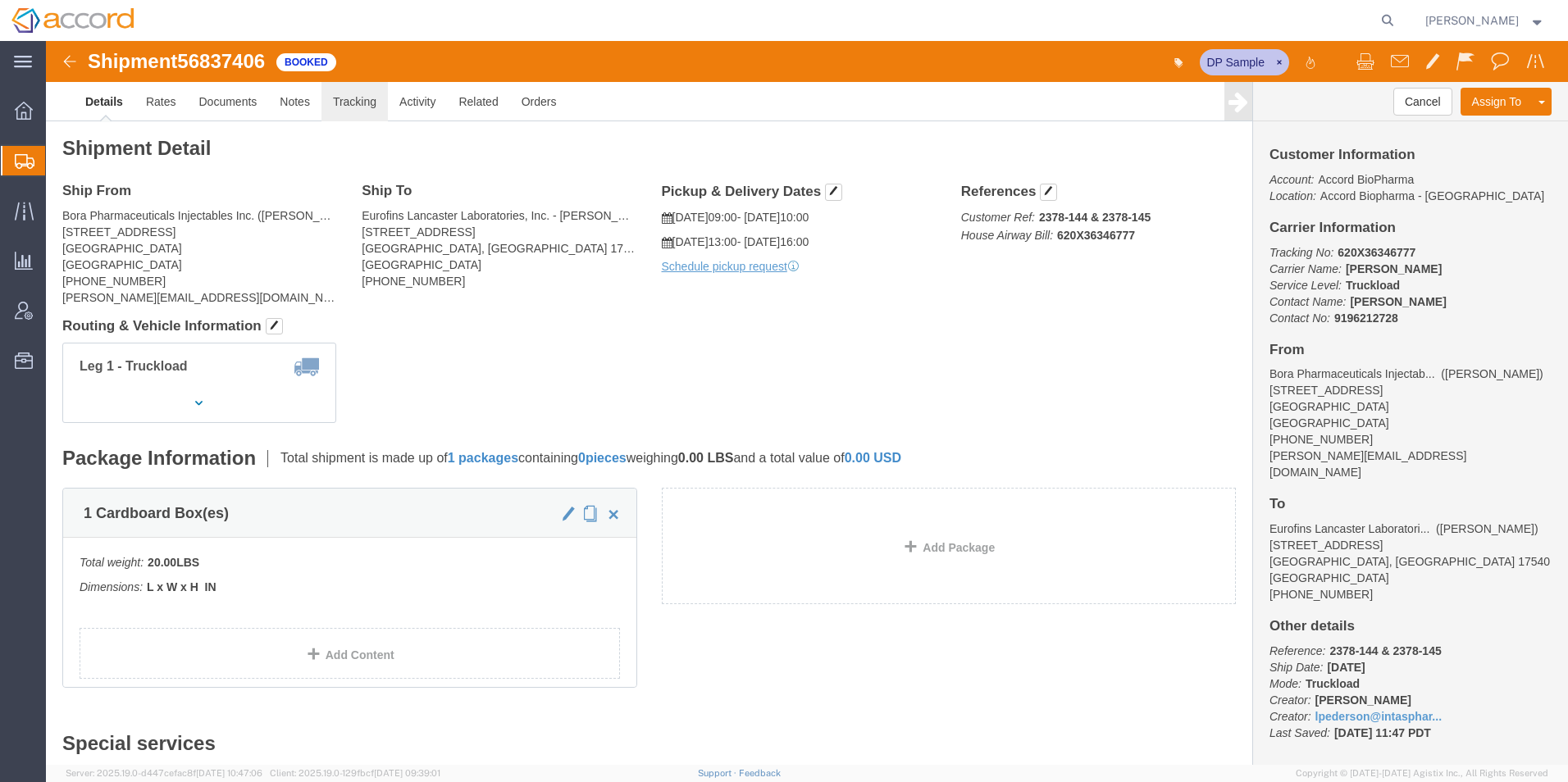
click link "Tracking"
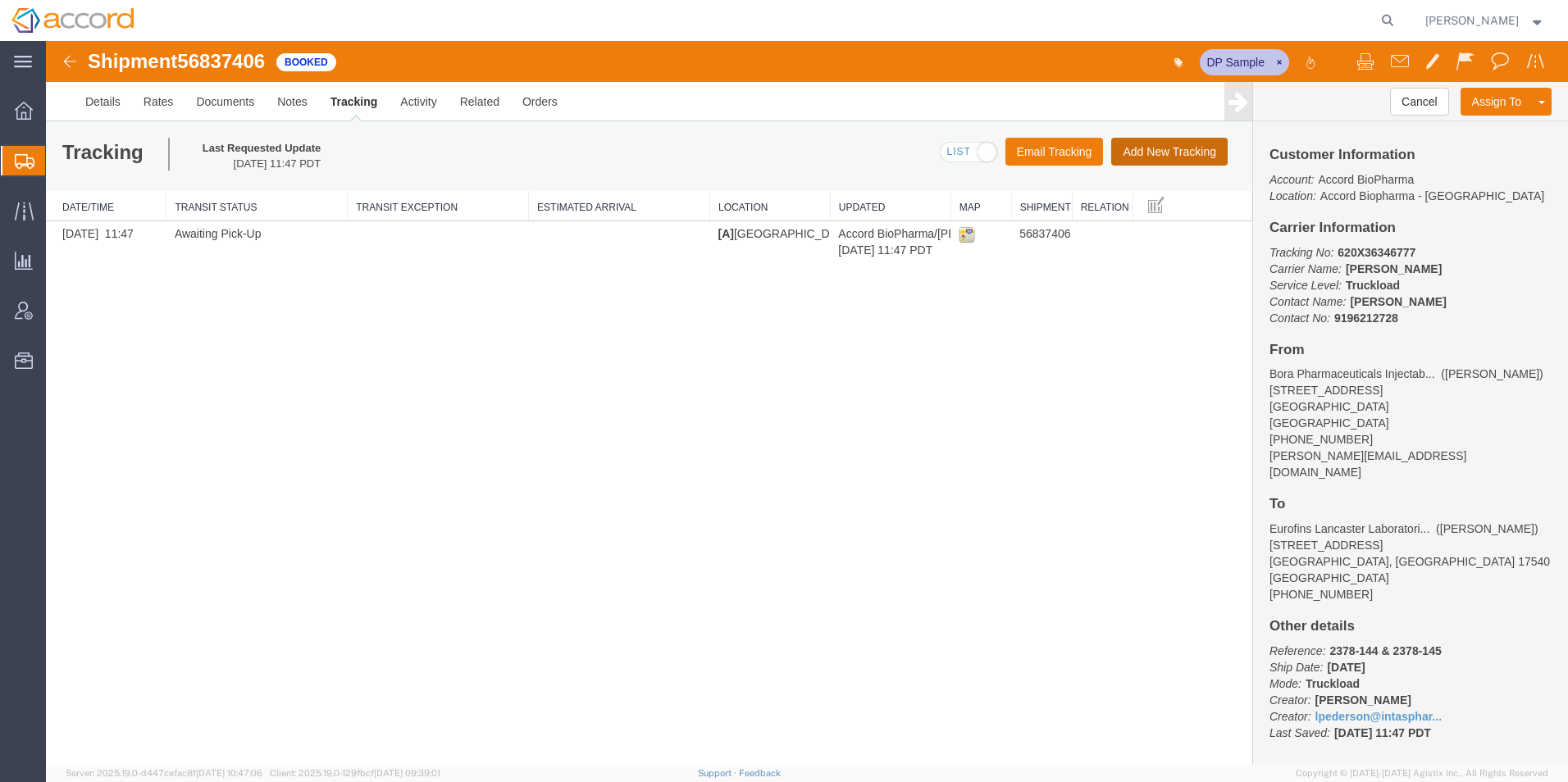
click at [1140, 158] on button "Add New Tracking" at bounding box center [1169, 151] width 116 height 28
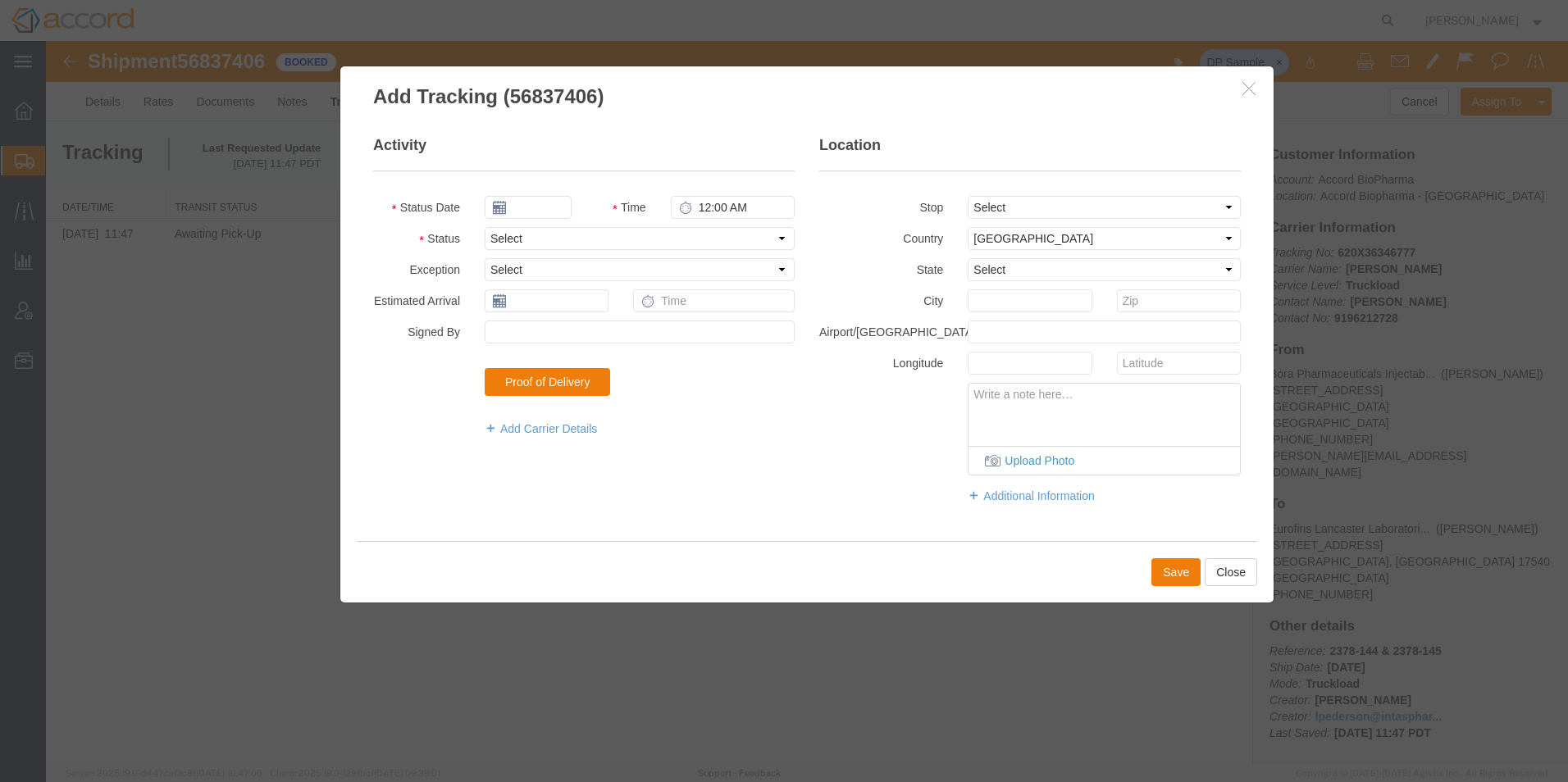
type input "[DATE]"
type input "2:00 PM"
click at [1220, 575] on button "Close" at bounding box center [1231, 572] width 53 height 28
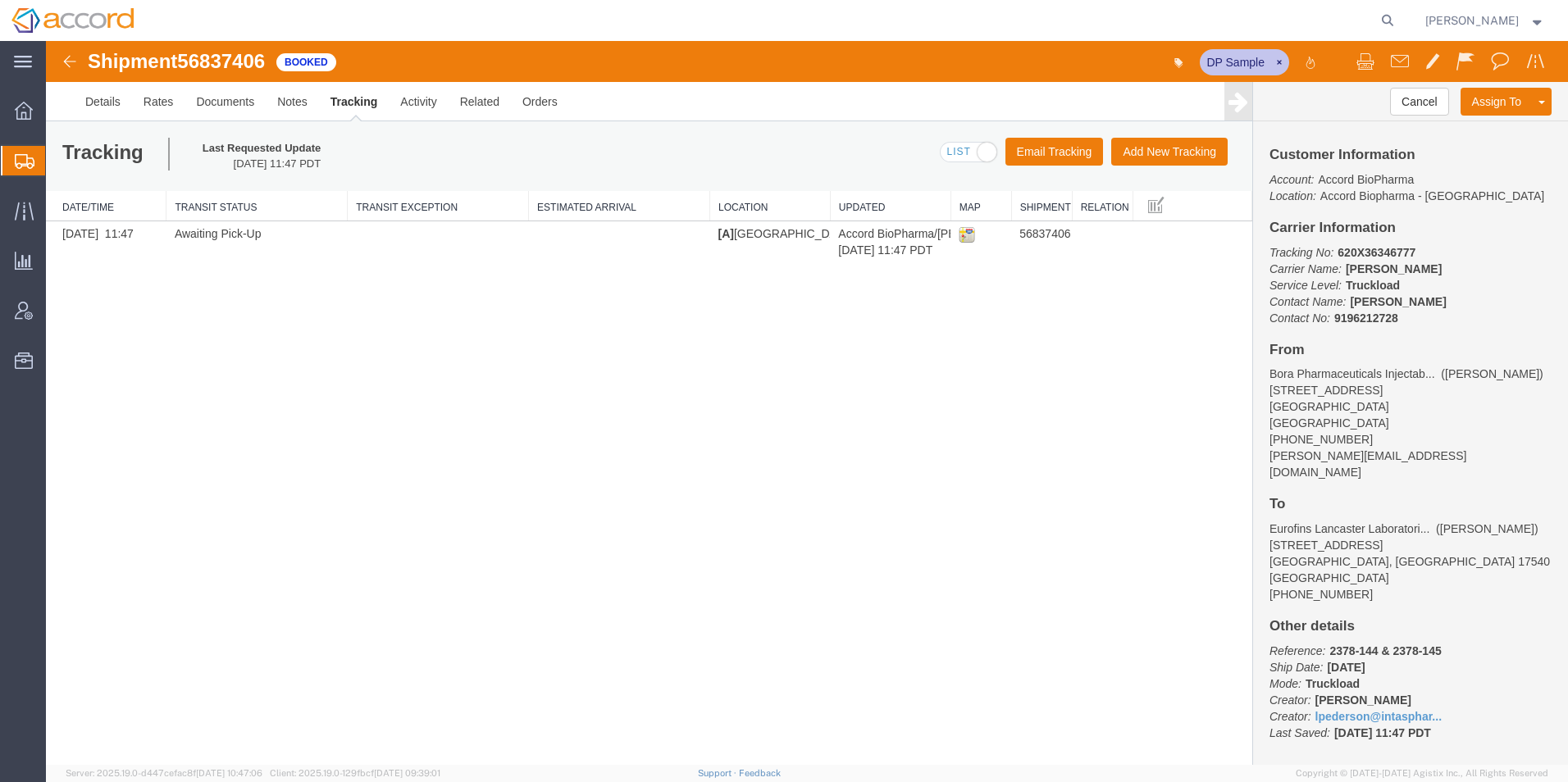
click at [230, 234] on td "Awaiting Pick-Up" at bounding box center [257, 242] width 182 height 42
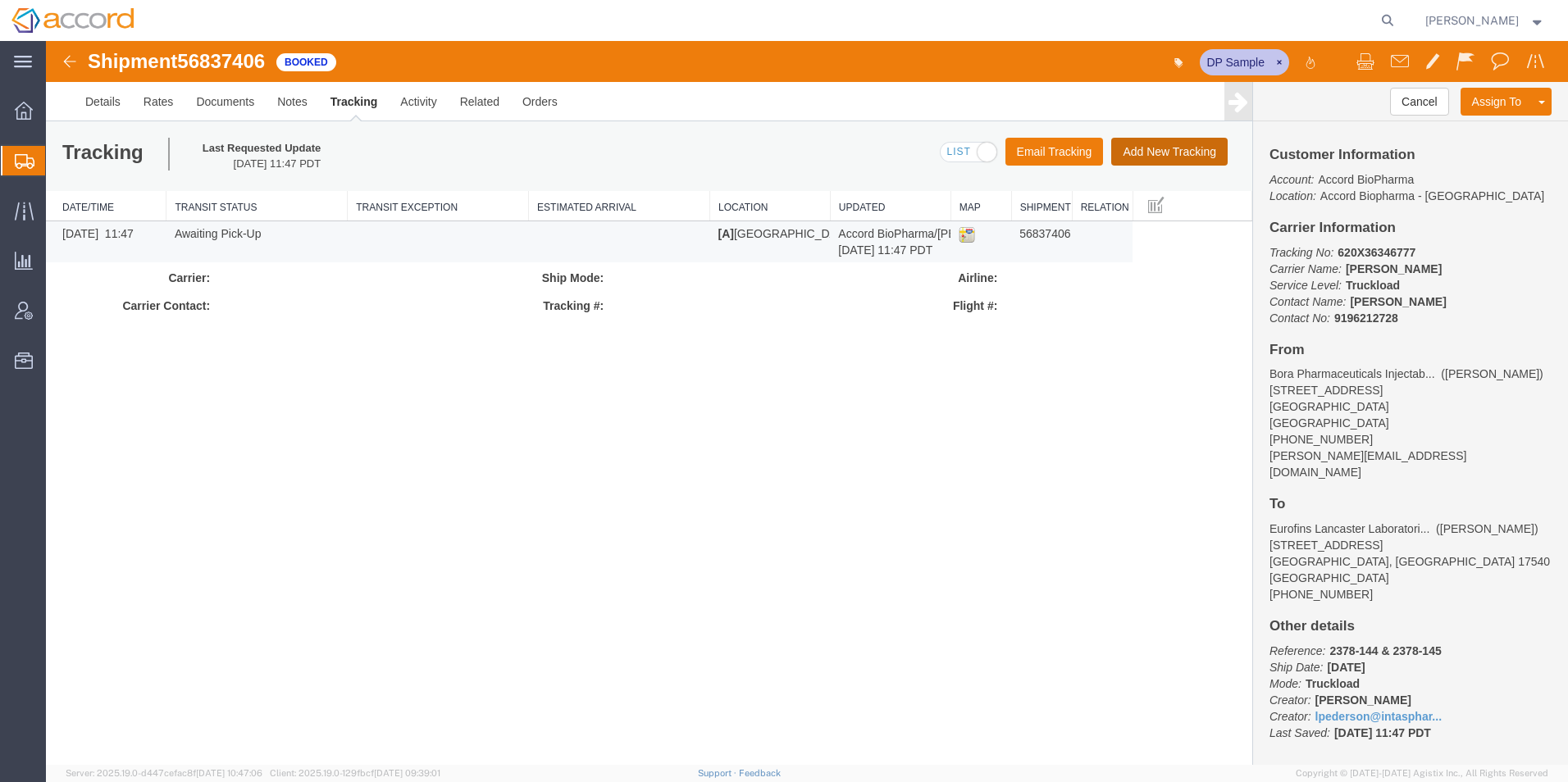
click at [1165, 157] on button "Add New Tracking" at bounding box center [1169, 151] width 116 height 28
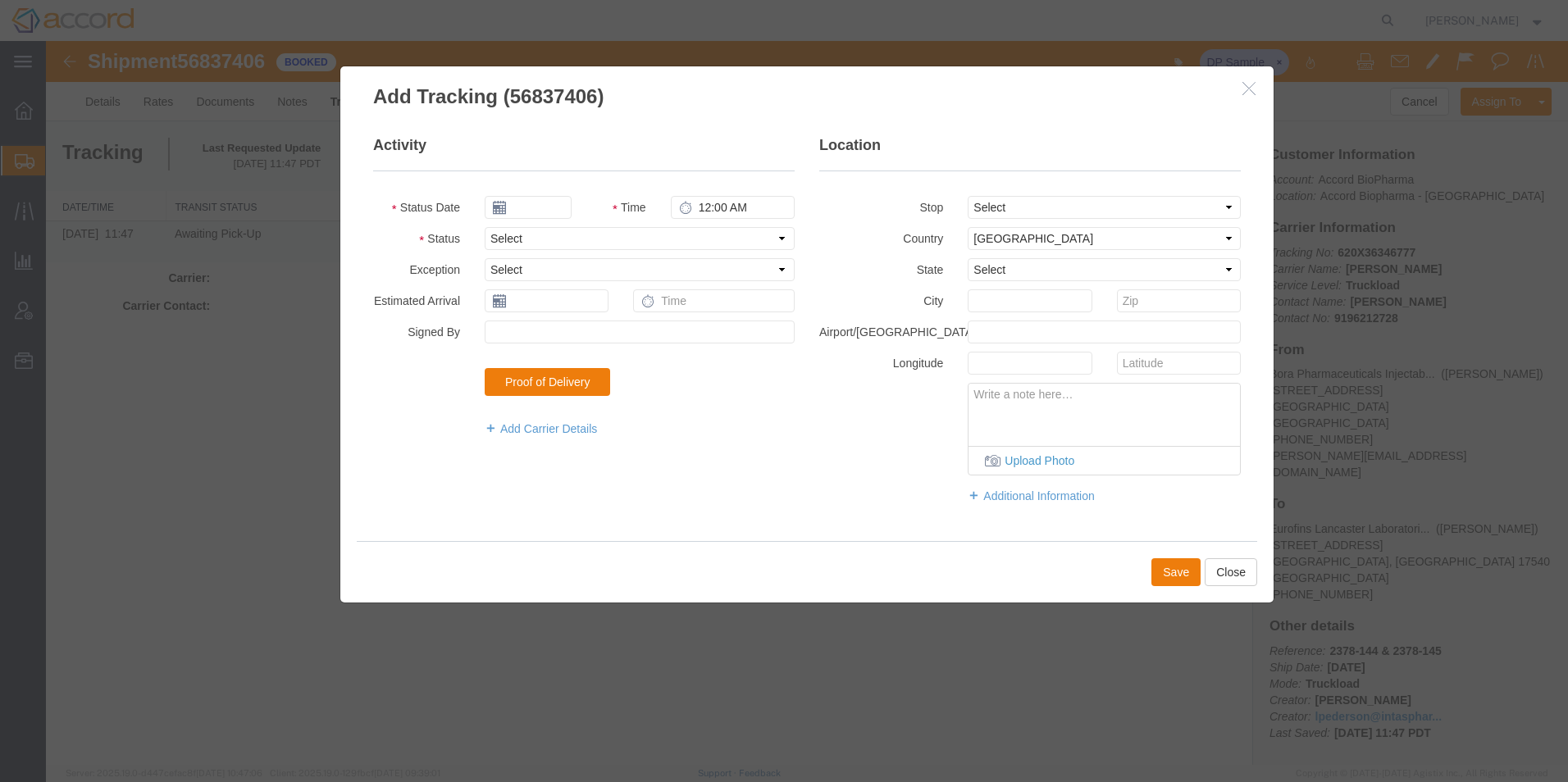
type input "[DATE]"
type input "2:00 PM"
click at [503, 231] on select "Select Arrival Notice Available Arrival Notice Imported Arrive at Delivery Loca…" at bounding box center [639, 238] width 310 height 23
select select "PICKEDUP"
click at [484, 227] on select "Select Arrival Notice Available Arrival Notice Imported Arrive at Delivery Loca…" at bounding box center [639, 238] width 310 height 23
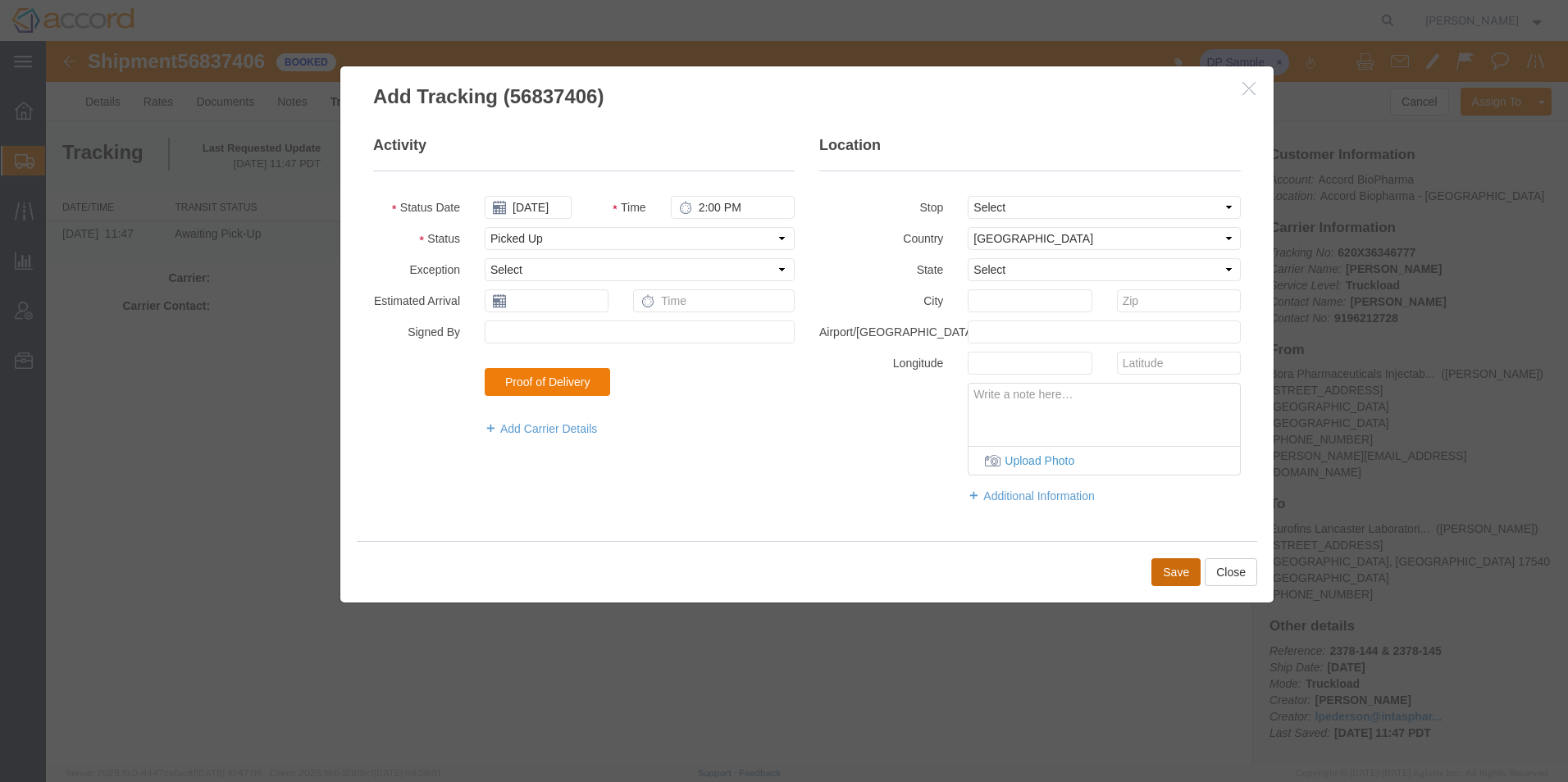
click at [1182, 575] on button "Save" at bounding box center [1176, 572] width 49 height 28
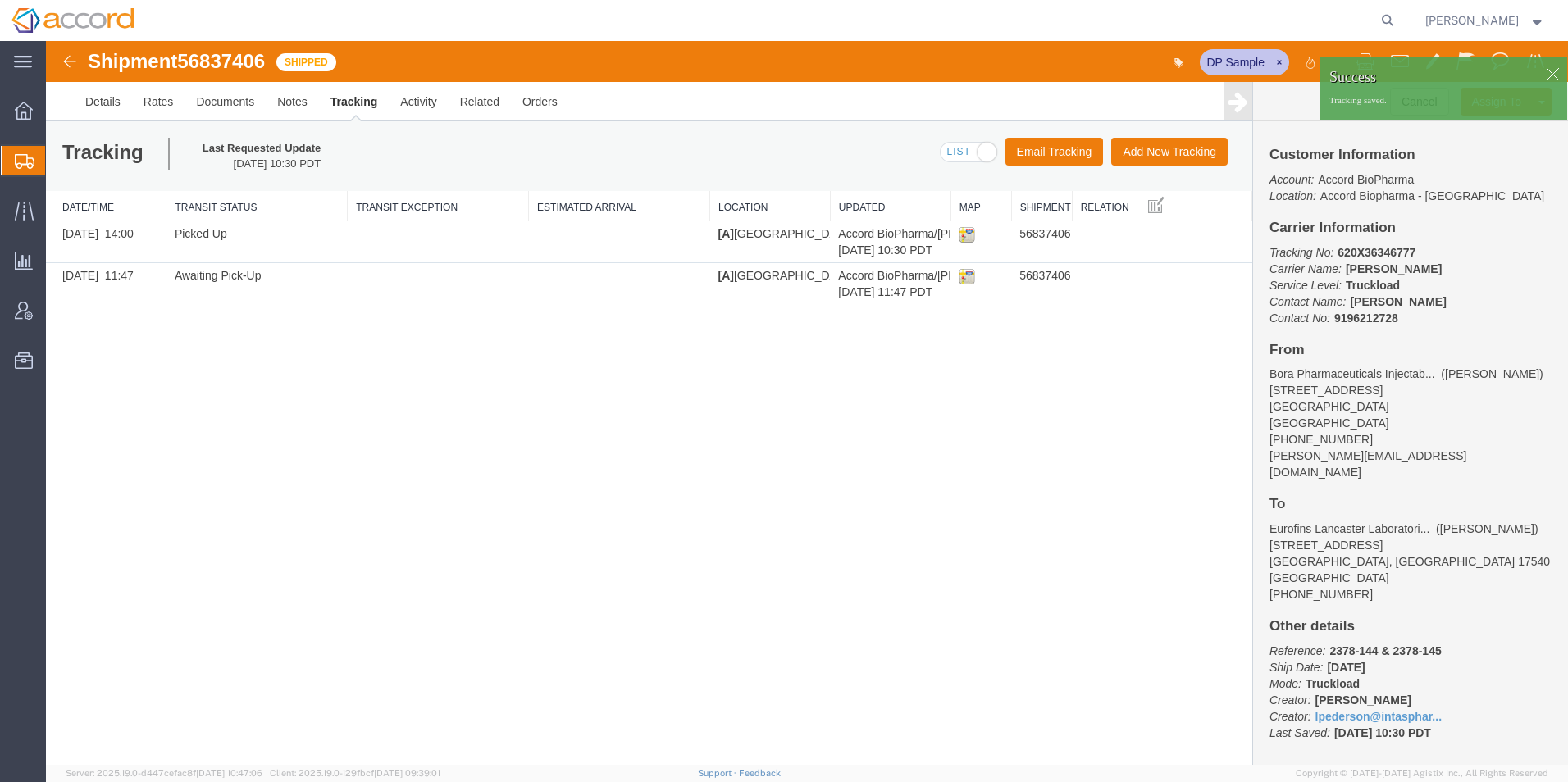
click at [68, 59] on img at bounding box center [70, 61] width 20 height 20
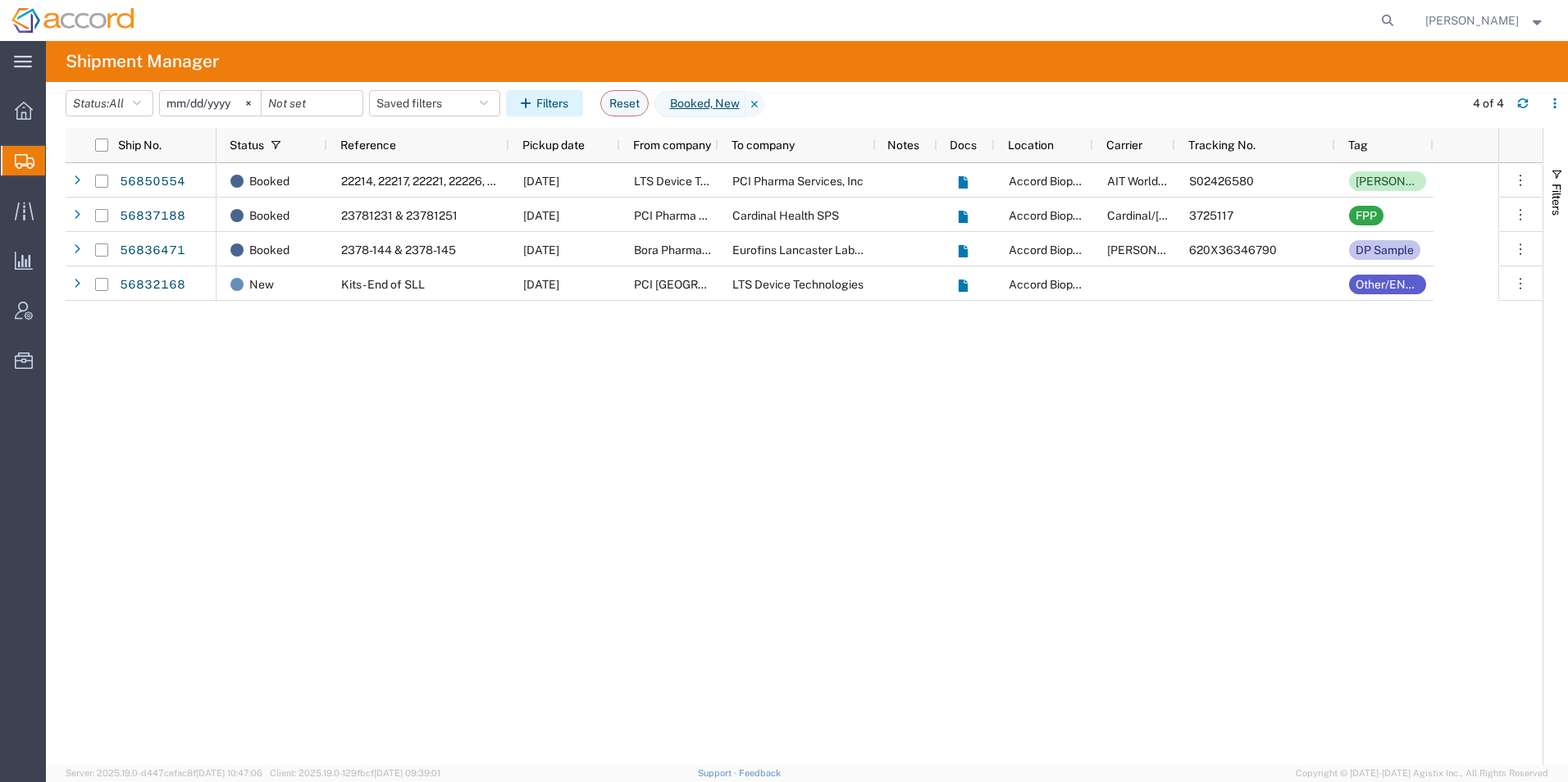
click at [578, 106] on button "Filters" at bounding box center [544, 103] width 77 height 26
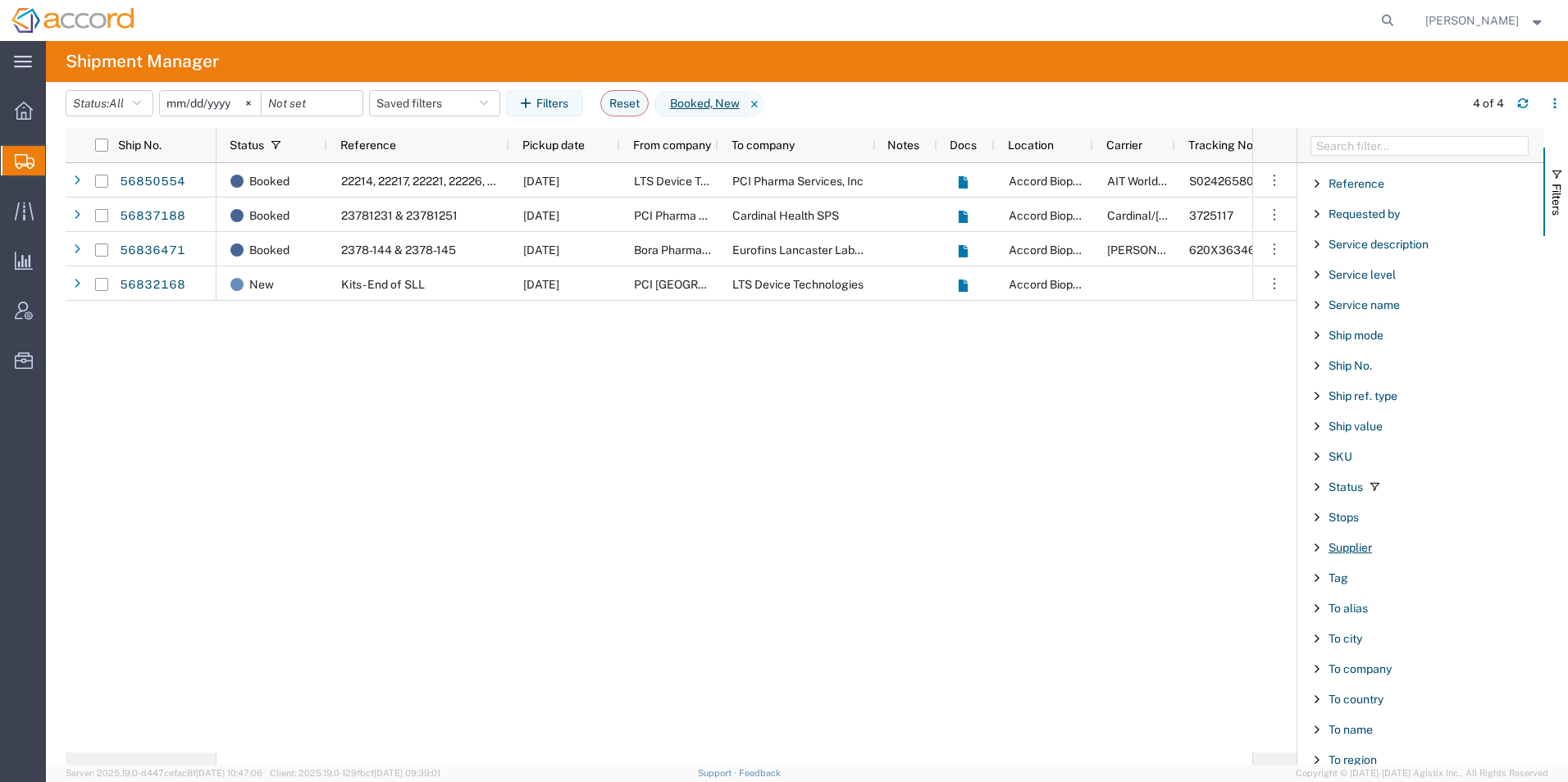
scroll to position [1230, 0]
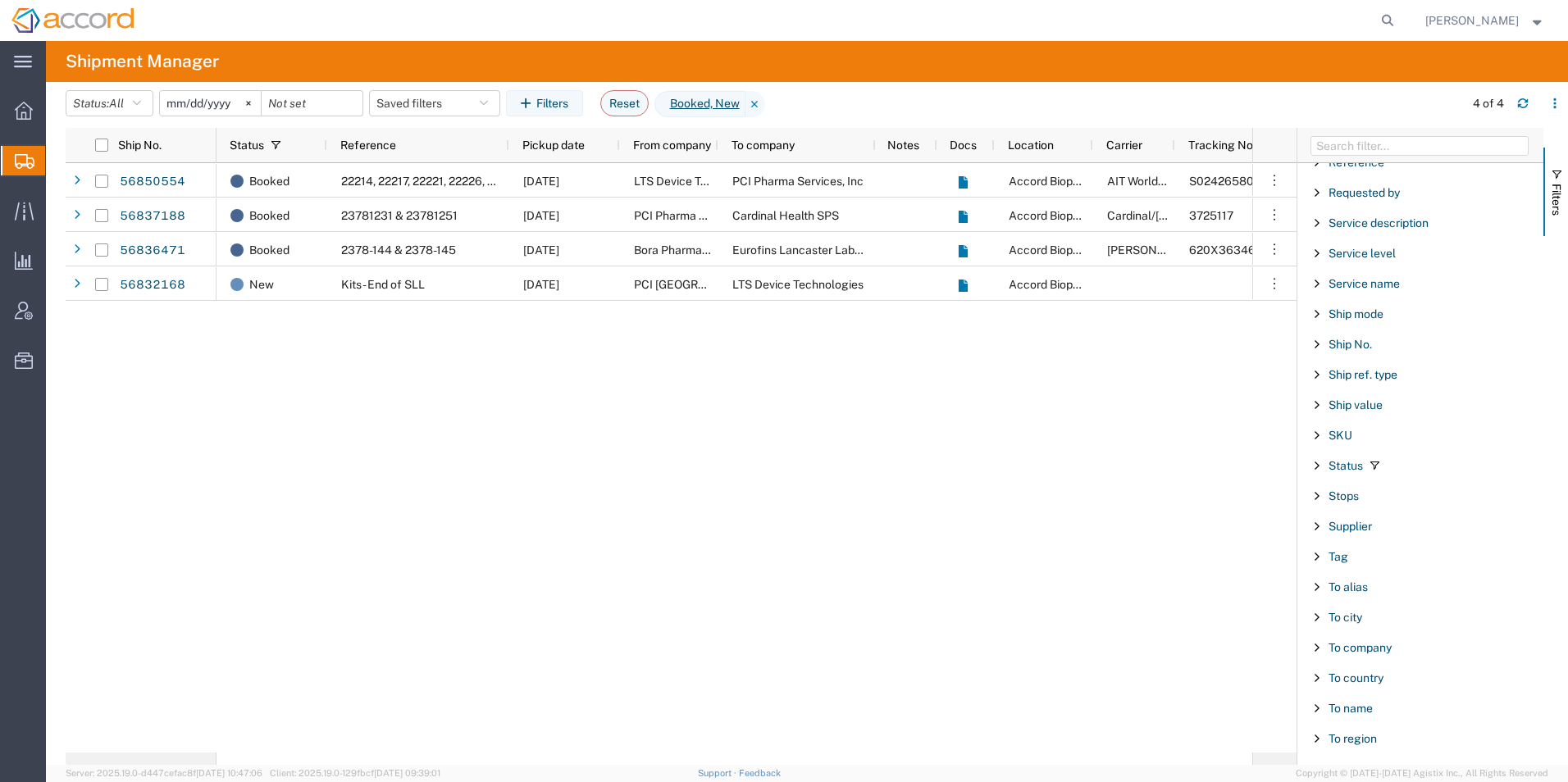
click at [1317, 464] on span "Filter List 66 Filters" at bounding box center [1317, 465] width 13 height 13
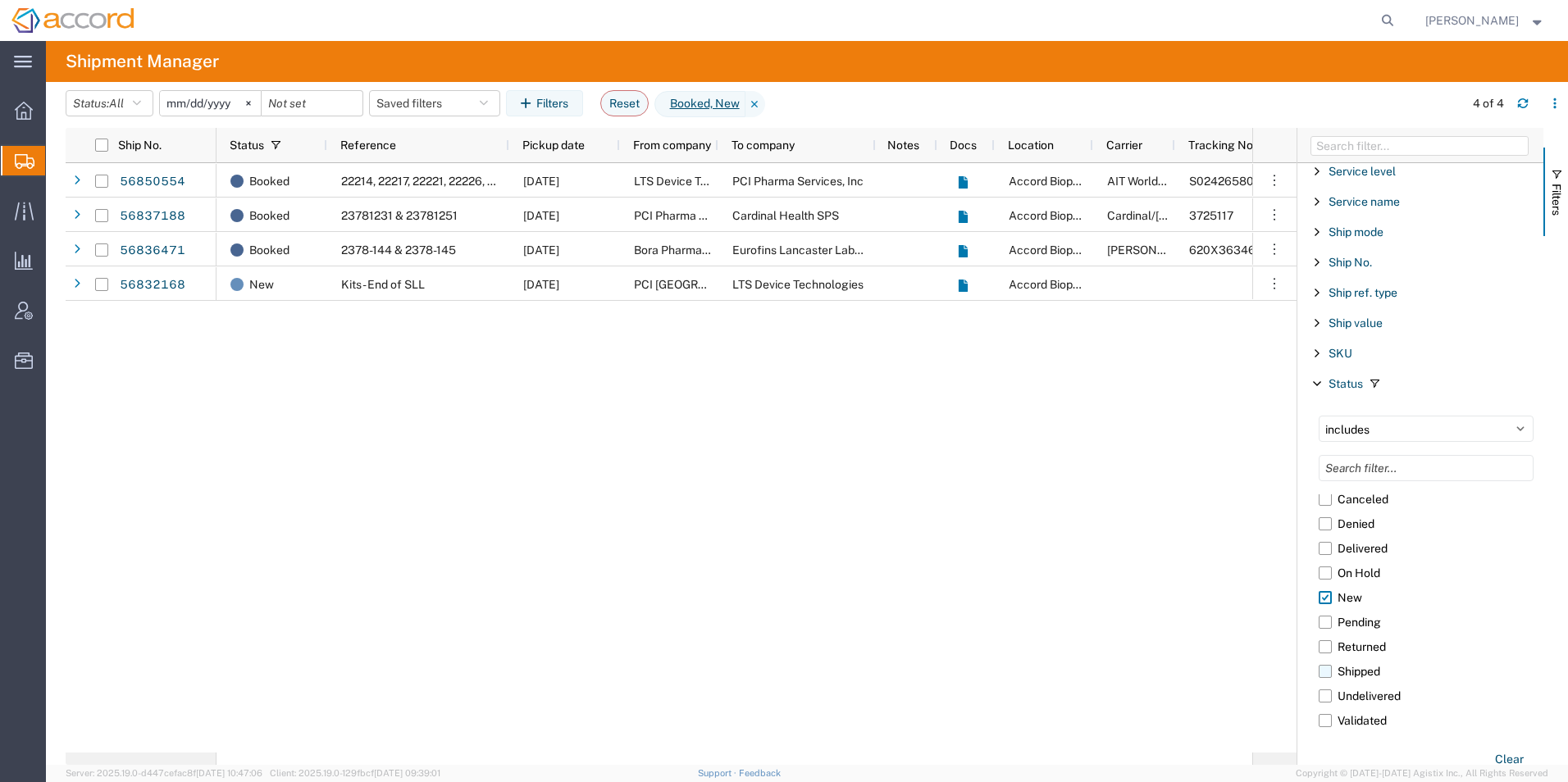
click at [1377, 667] on label "Shipped" at bounding box center [1425, 671] width 215 height 25
click at [0, 0] on input "Shipped" at bounding box center [0, 0] width 0 height 0
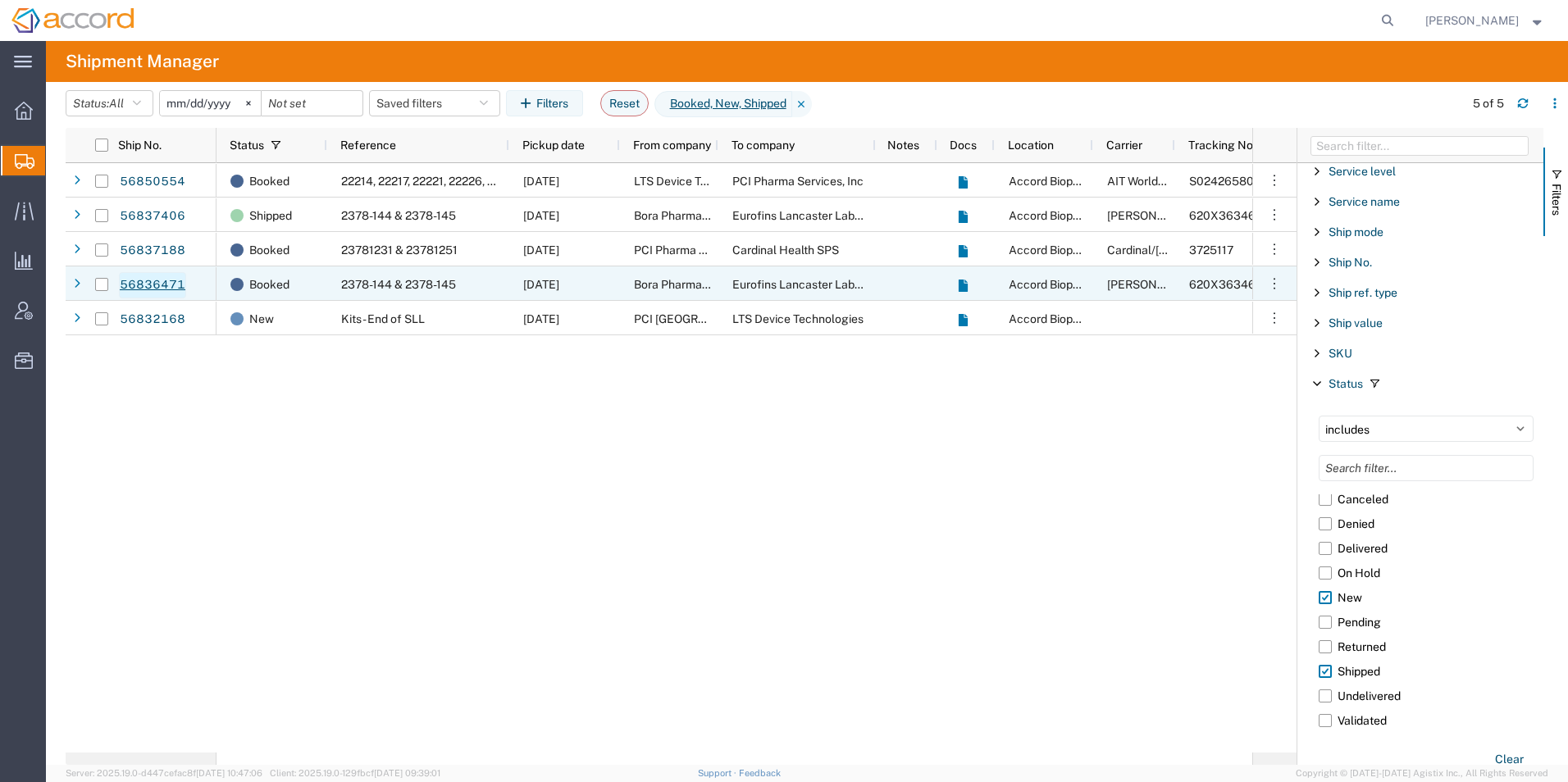
click at [165, 280] on link "56836471" at bounding box center [152, 285] width 67 height 26
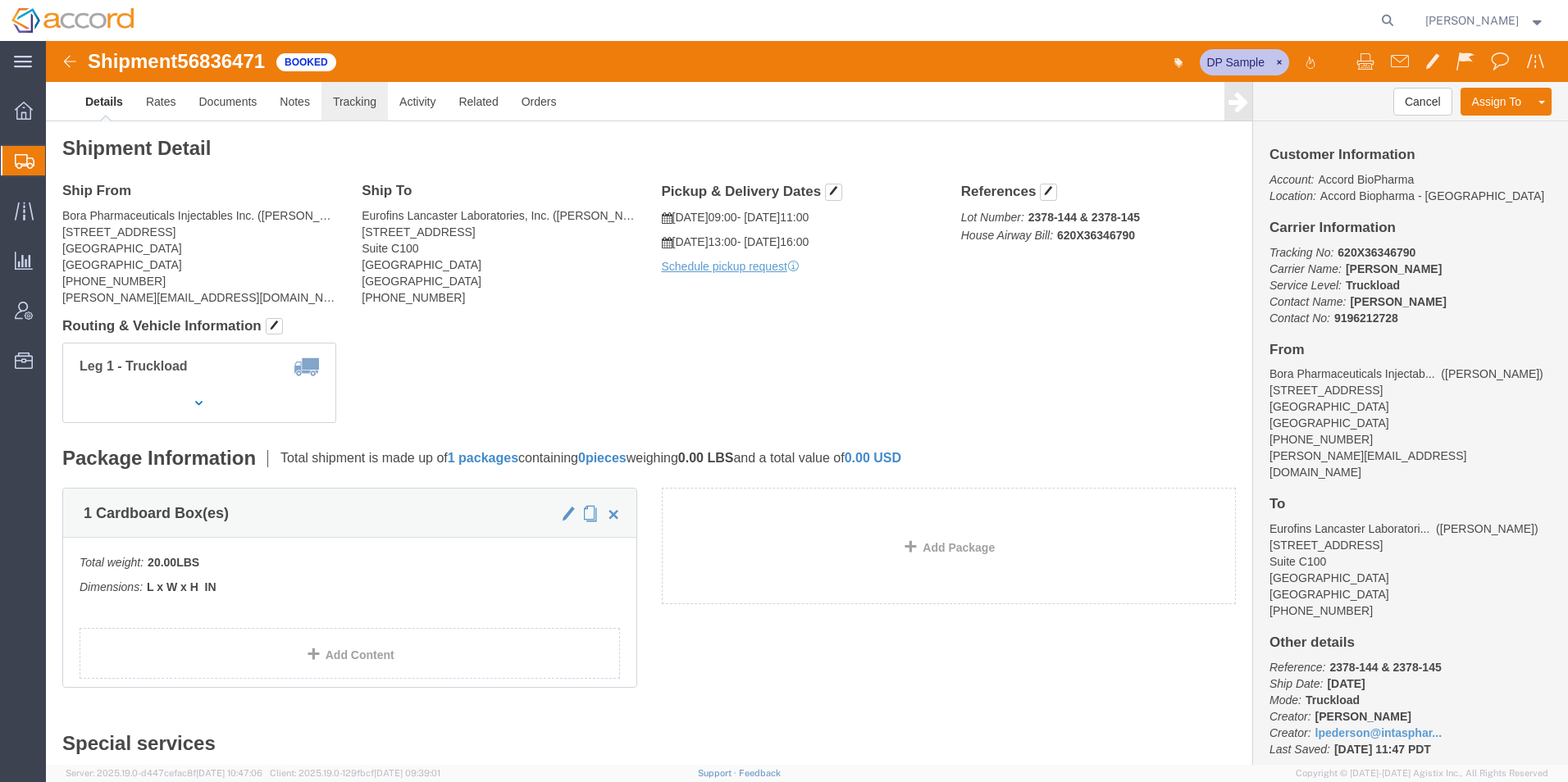
click link "Tracking"
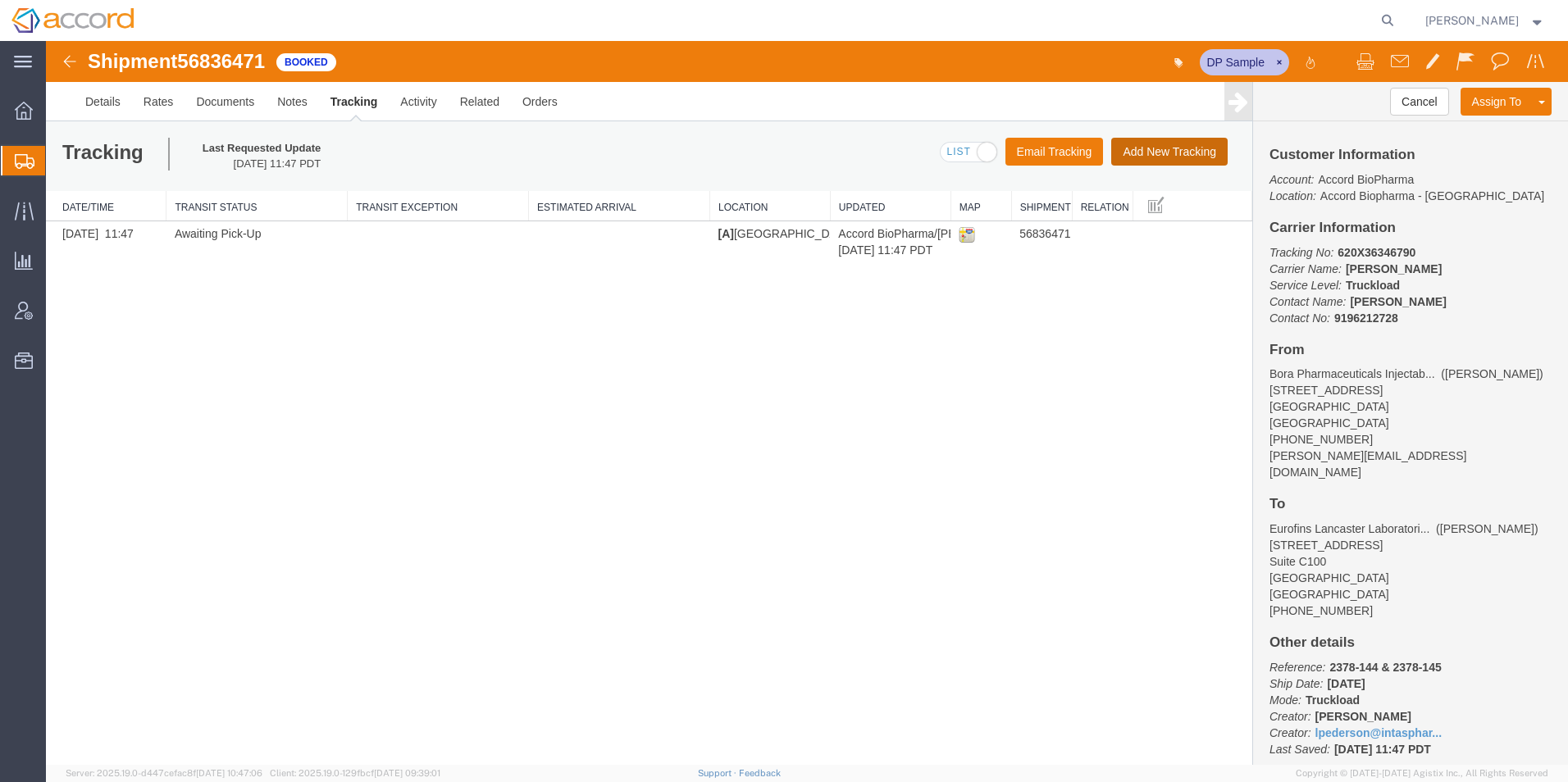
click at [1191, 150] on button "Add New Tracking" at bounding box center [1169, 151] width 116 height 28
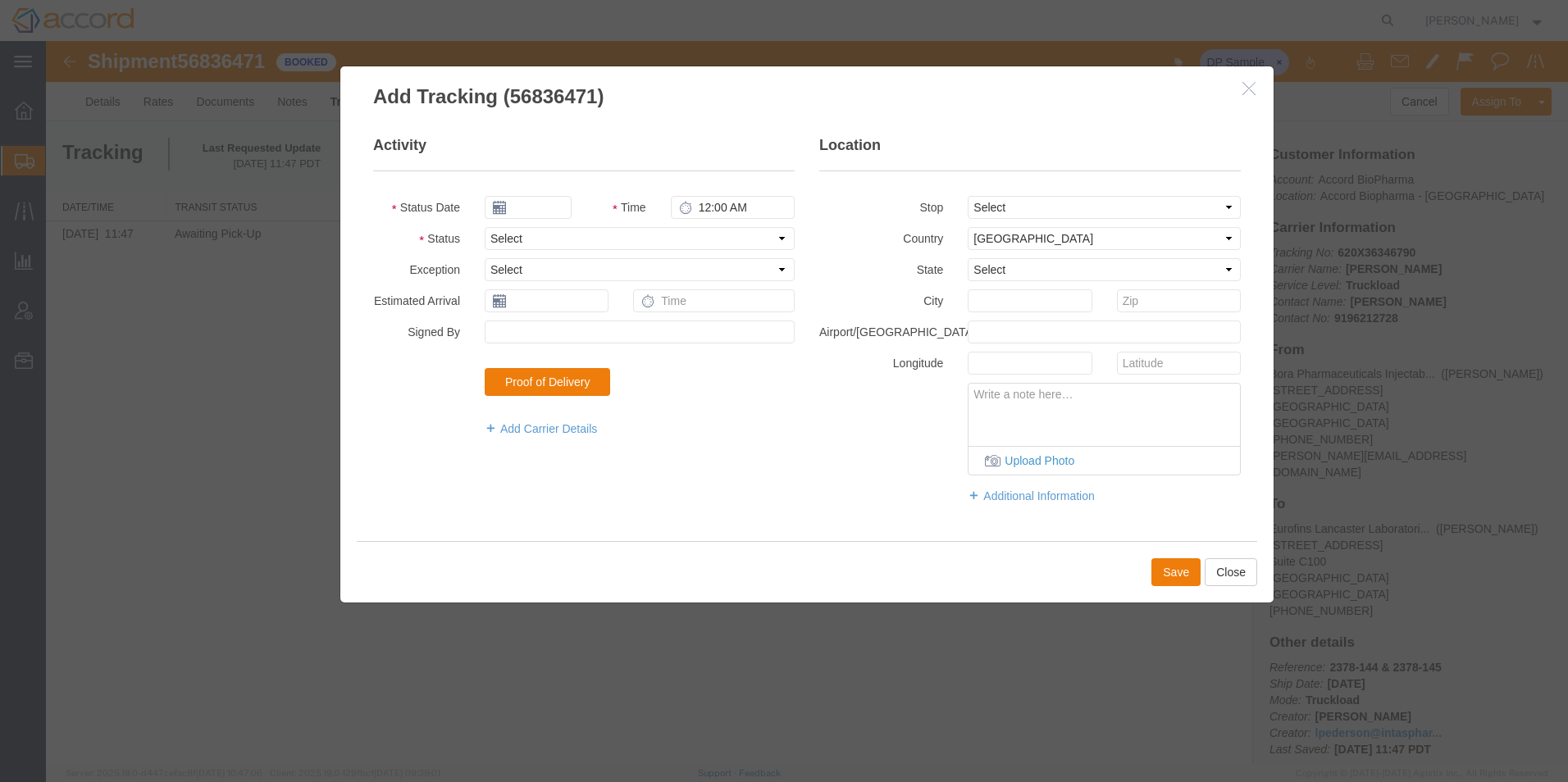
type input "[DATE]"
type input "2:00 PM"
drag, startPoint x: 541, startPoint y: 243, endPoint x: 537, endPoint y: 252, distance: 9.8
click at [540, 243] on select "Select Arrival Notice Available Arrival Notice Imported Arrive at Delivery Loca…" at bounding box center [639, 238] width 310 height 23
select select "PICKEDUP"
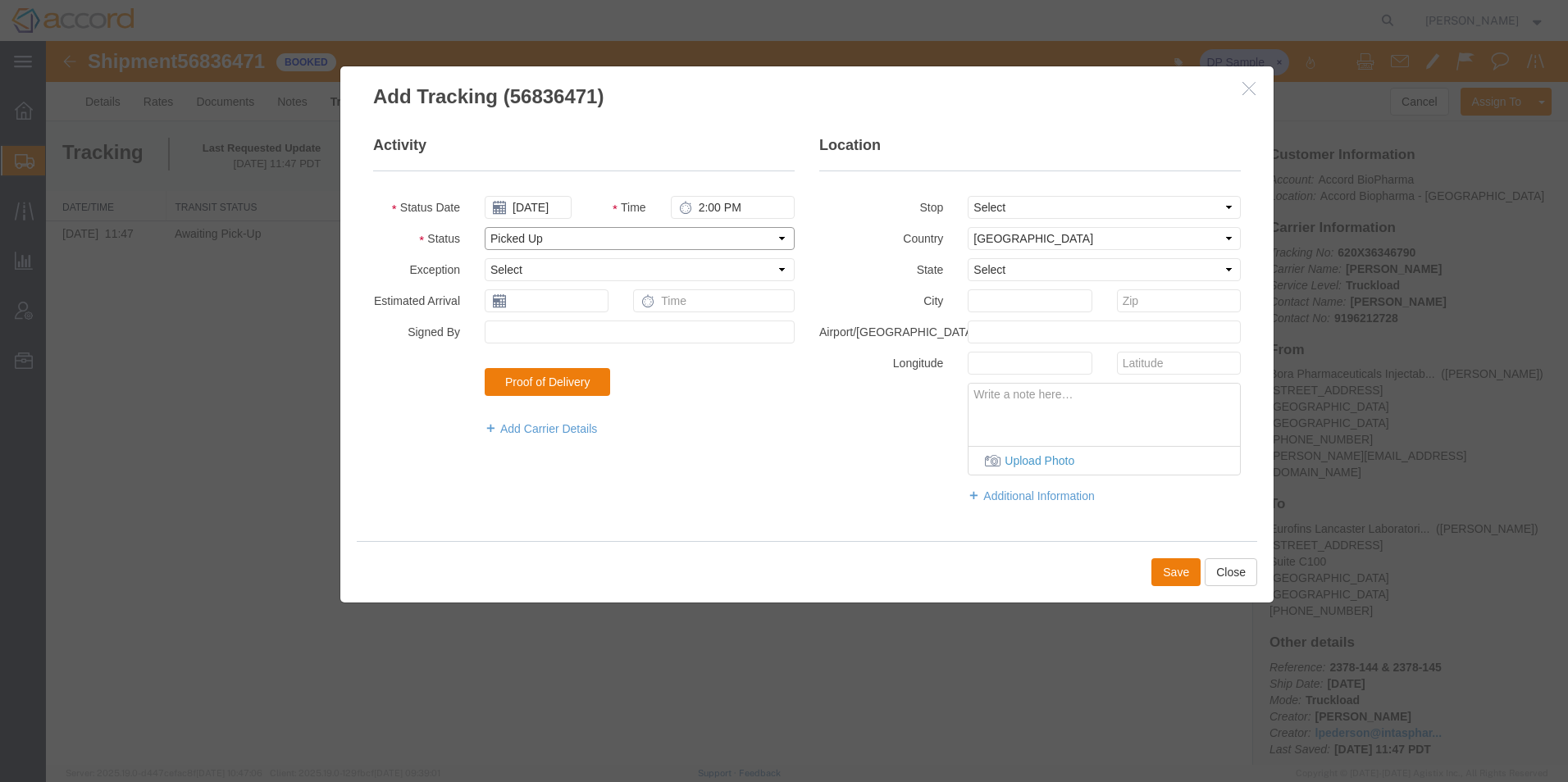
click at [484, 227] on select "Select Arrival Notice Available Arrival Notice Imported Arrive at Delivery Loca…" at bounding box center [639, 238] width 310 height 23
click at [1177, 574] on button "Save" at bounding box center [1176, 572] width 49 height 28
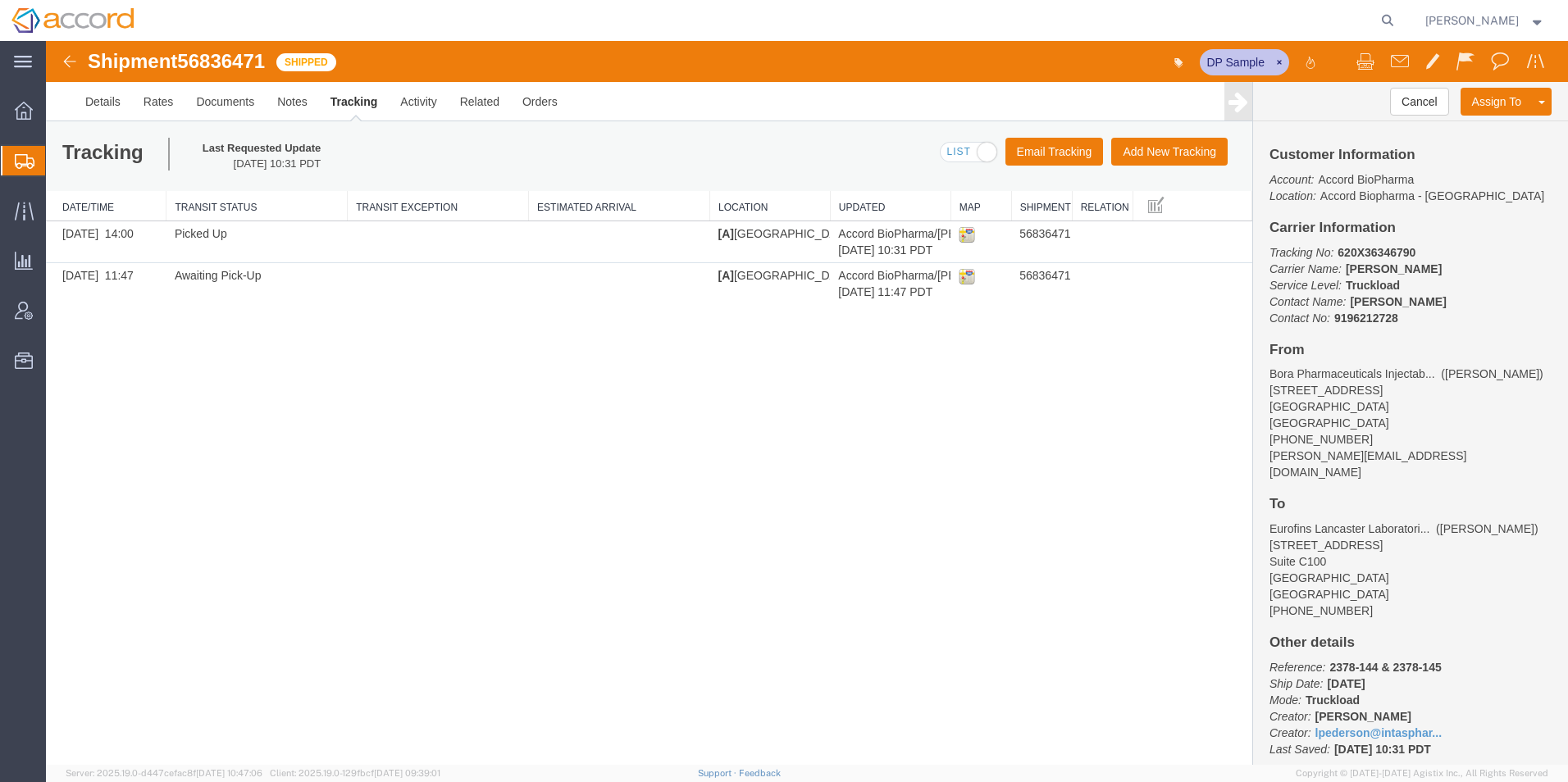
click at [76, 68] on img at bounding box center [70, 61] width 20 height 20
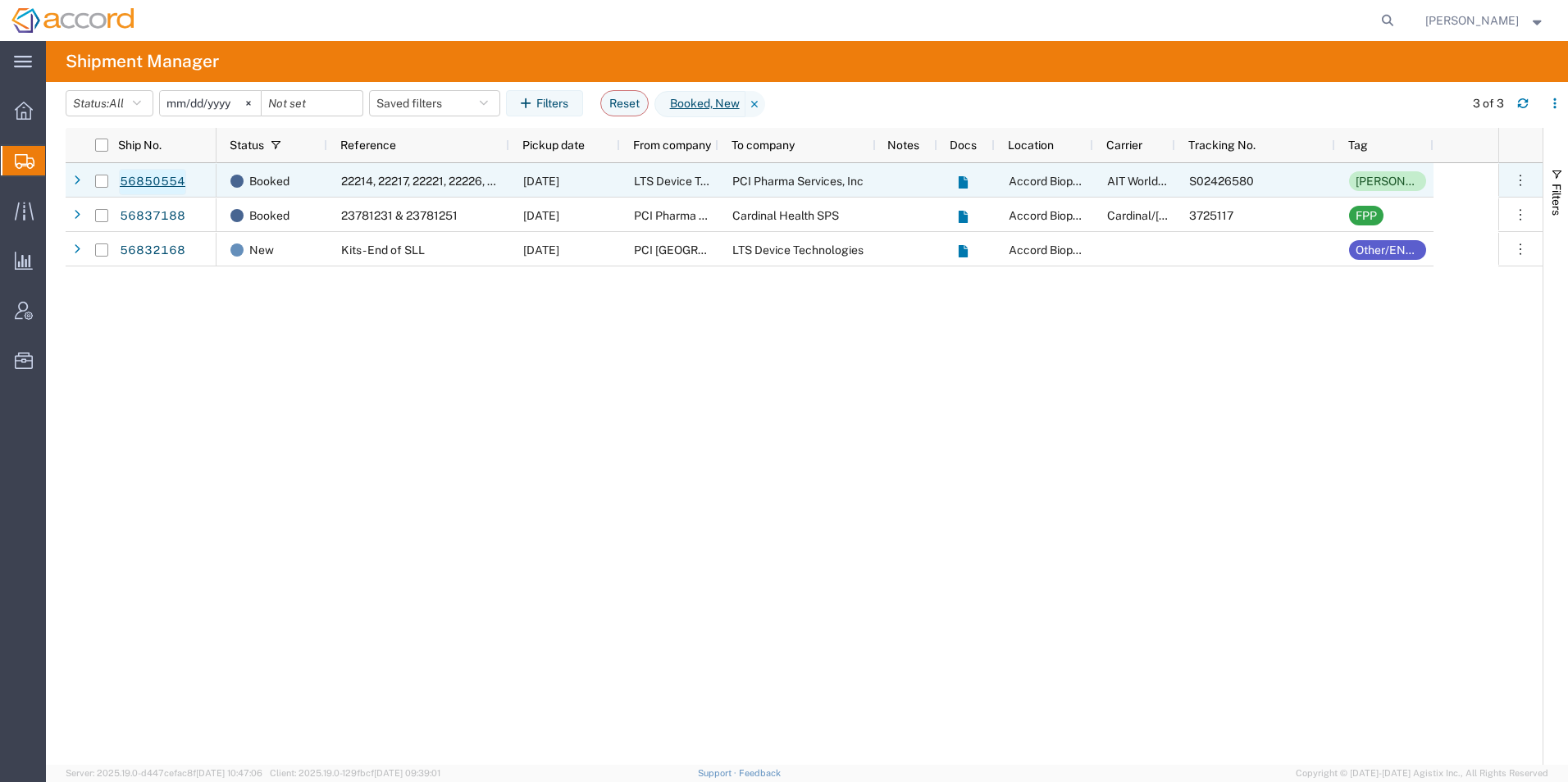
click at [178, 179] on link "56850554" at bounding box center [152, 182] width 67 height 26
